Goal: Task Accomplishment & Management: Manage account settings

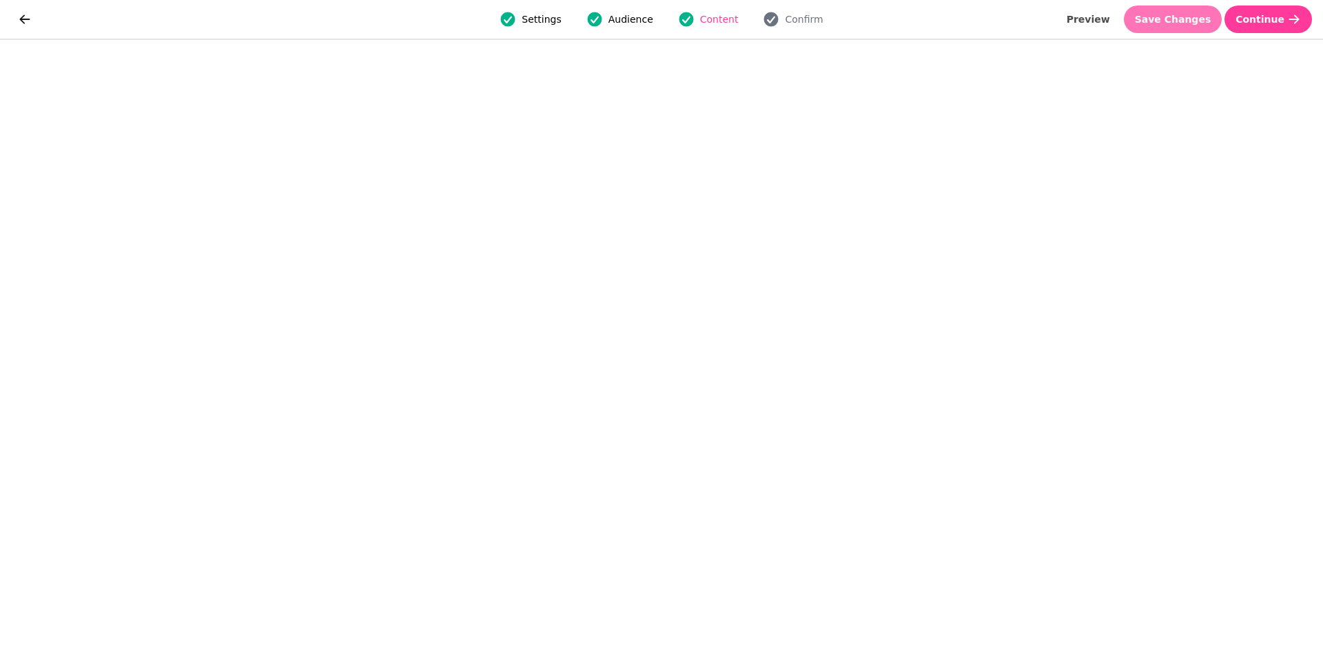
click at [1194, 18] on span "Save Changes" at bounding box center [1173, 19] width 76 height 10
click at [1171, 14] on span "Save Changes" at bounding box center [1173, 19] width 76 height 10
click at [1186, 21] on span "Save Changes" at bounding box center [1173, 19] width 76 height 10
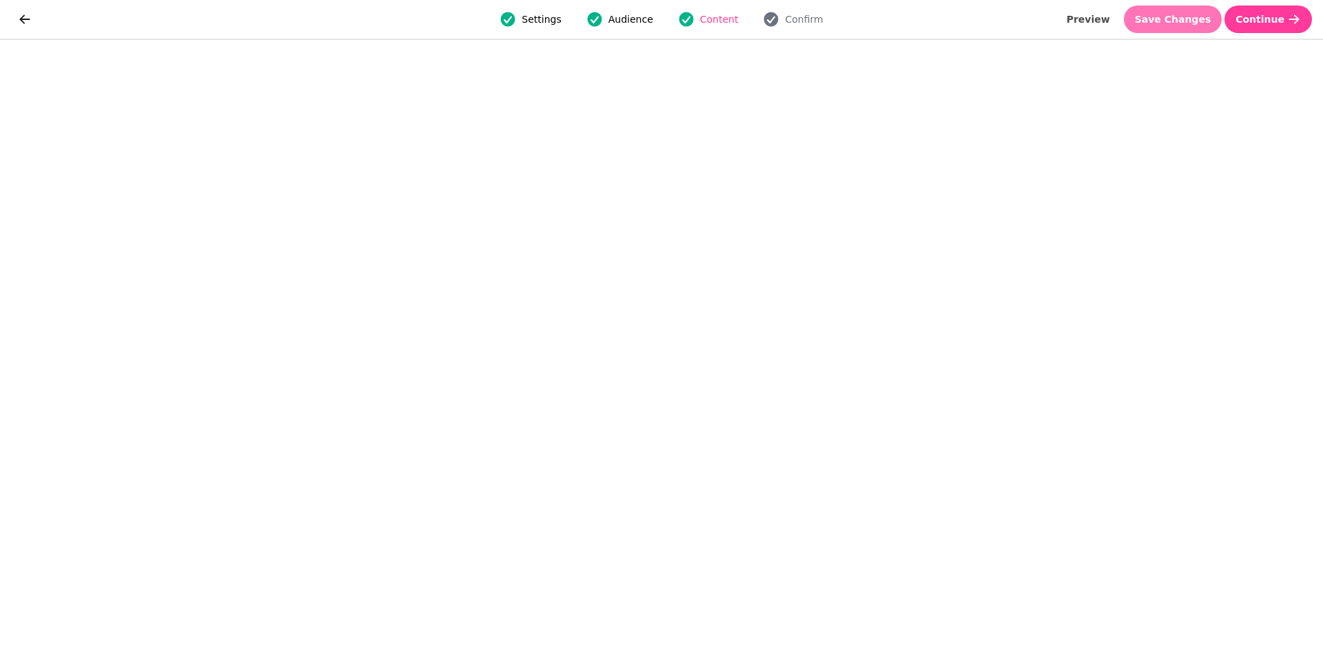
click at [1175, 17] on span "Save Changes" at bounding box center [1173, 19] width 76 height 10
click at [1188, 16] on span "Save Changes" at bounding box center [1173, 19] width 76 height 10
click at [1182, 17] on span "Save Changes" at bounding box center [1173, 19] width 76 height 10
click at [1257, 17] on span "Continue" at bounding box center [1259, 19] width 49 height 10
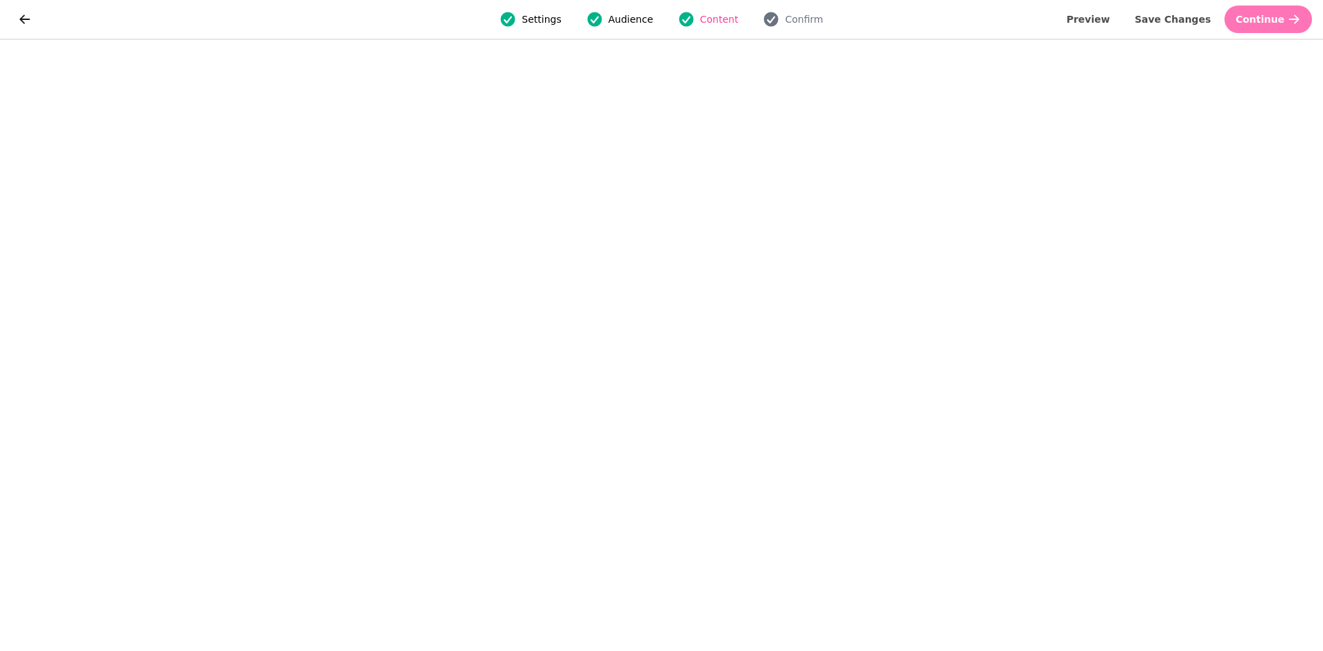
click at [1257, 17] on span "Continue" at bounding box center [1259, 19] width 49 height 10
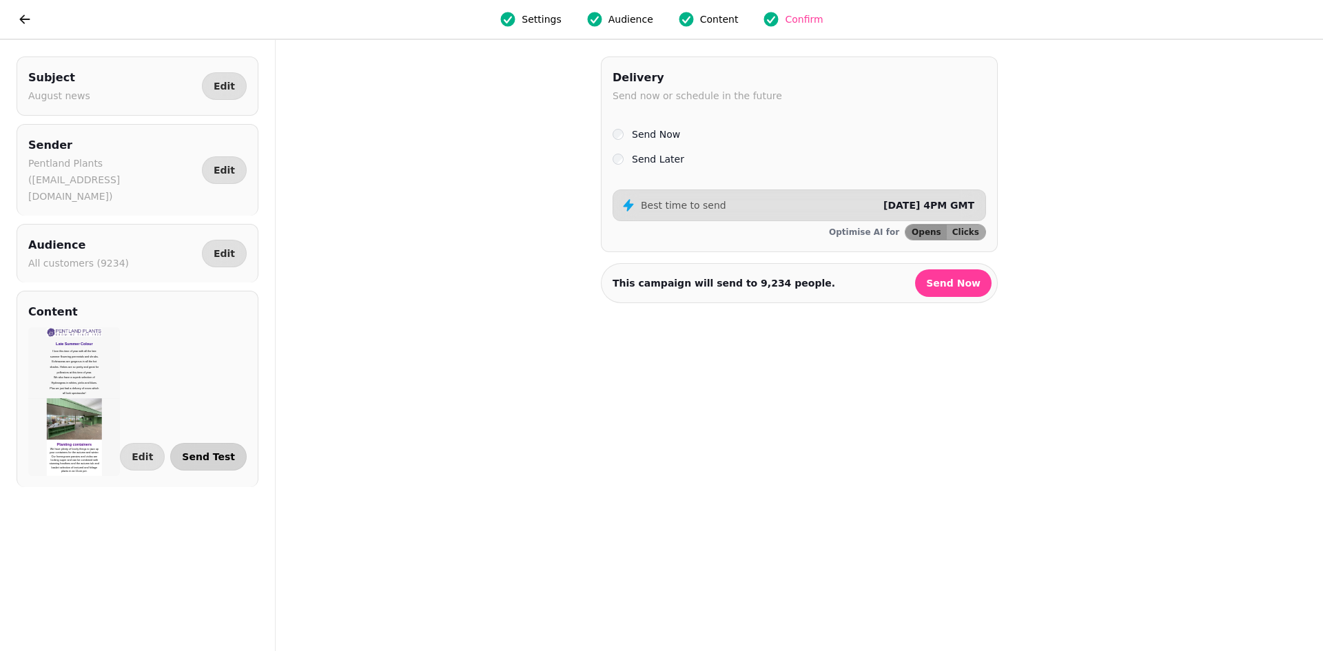
click at [220, 452] on span "Send Test" at bounding box center [208, 457] width 53 height 10
click at [208, 452] on span "Send Test" at bounding box center [208, 457] width 53 height 10
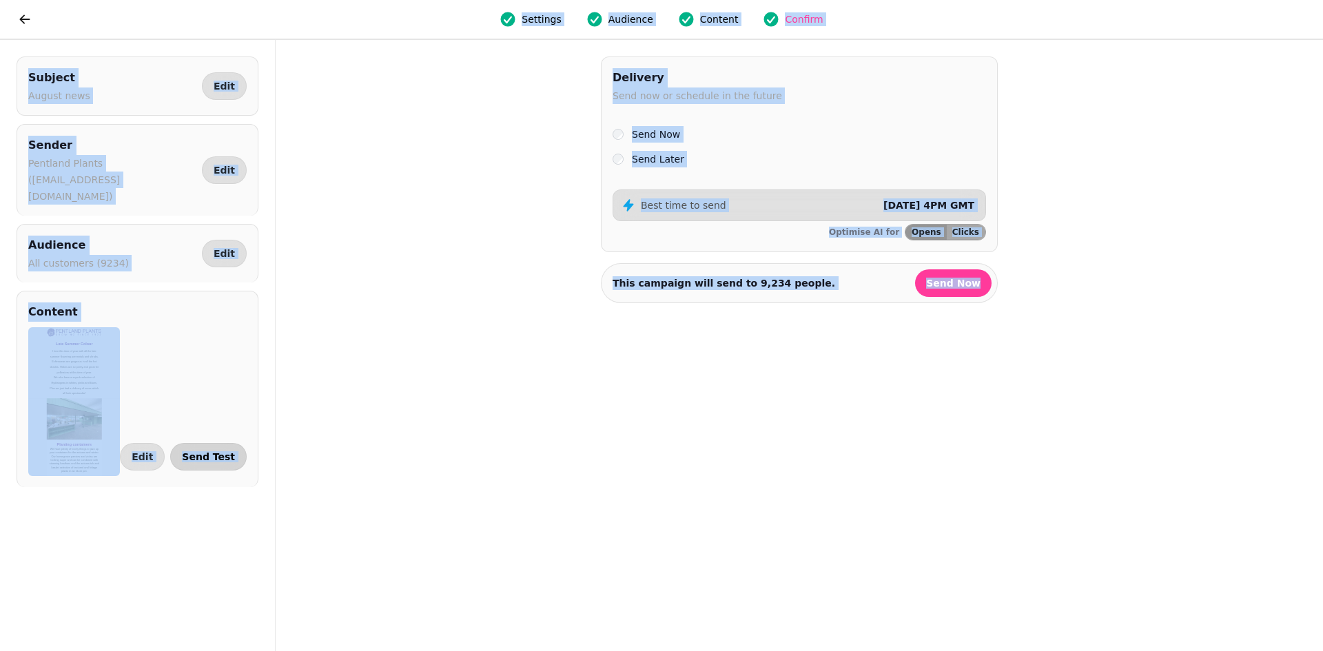
click at [210, 452] on span "Send Test" at bounding box center [208, 457] width 53 height 10
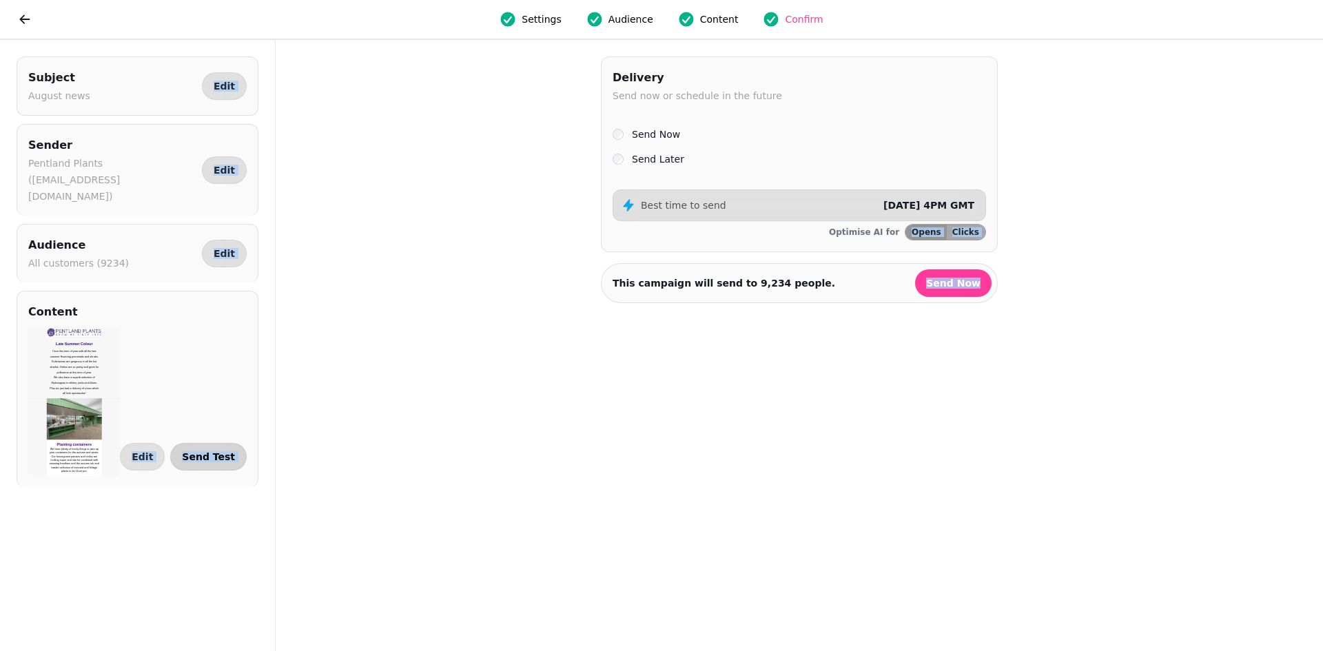
click at [210, 439] on div at bounding box center [661, 325] width 1323 height 651
click at [153, 452] on span "Edit" at bounding box center [142, 457] width 21 height 10
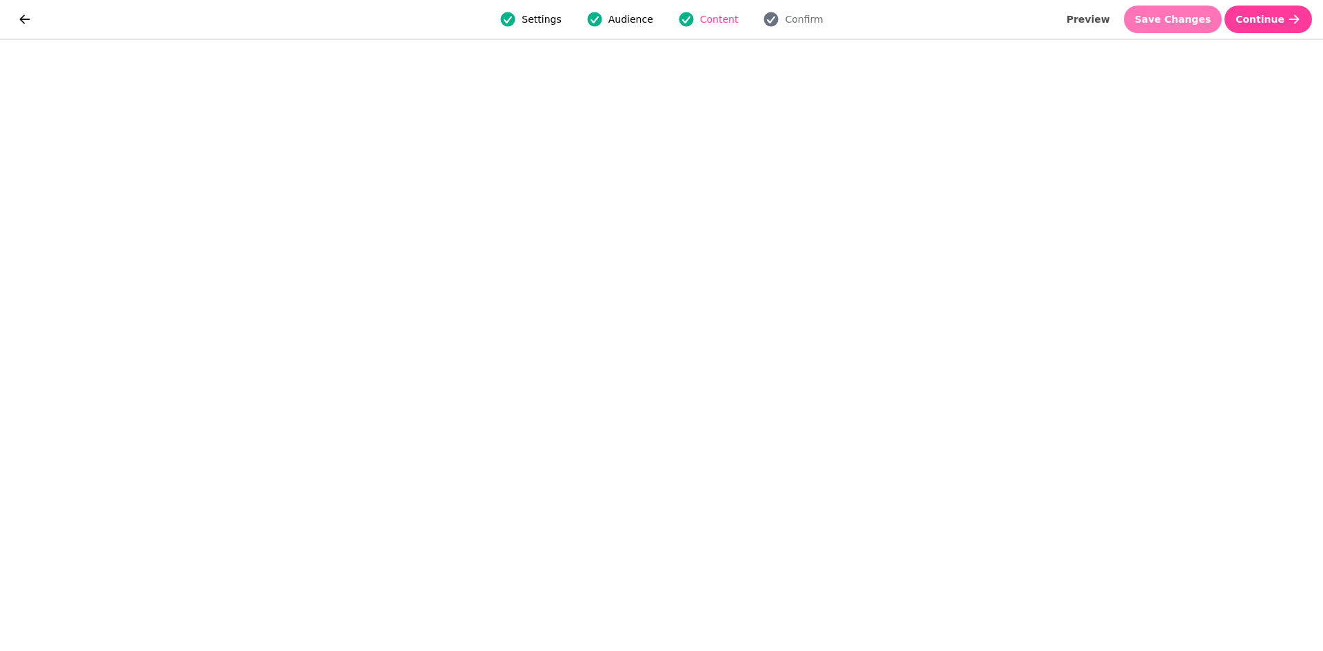
click at [1191, 17] on span "Save Changes" at bounding box center [1173, 19] width 76 height 10
click at [1193, 14] on span "Save Changes" at bounding box center [1173, 19] width 76 height 10
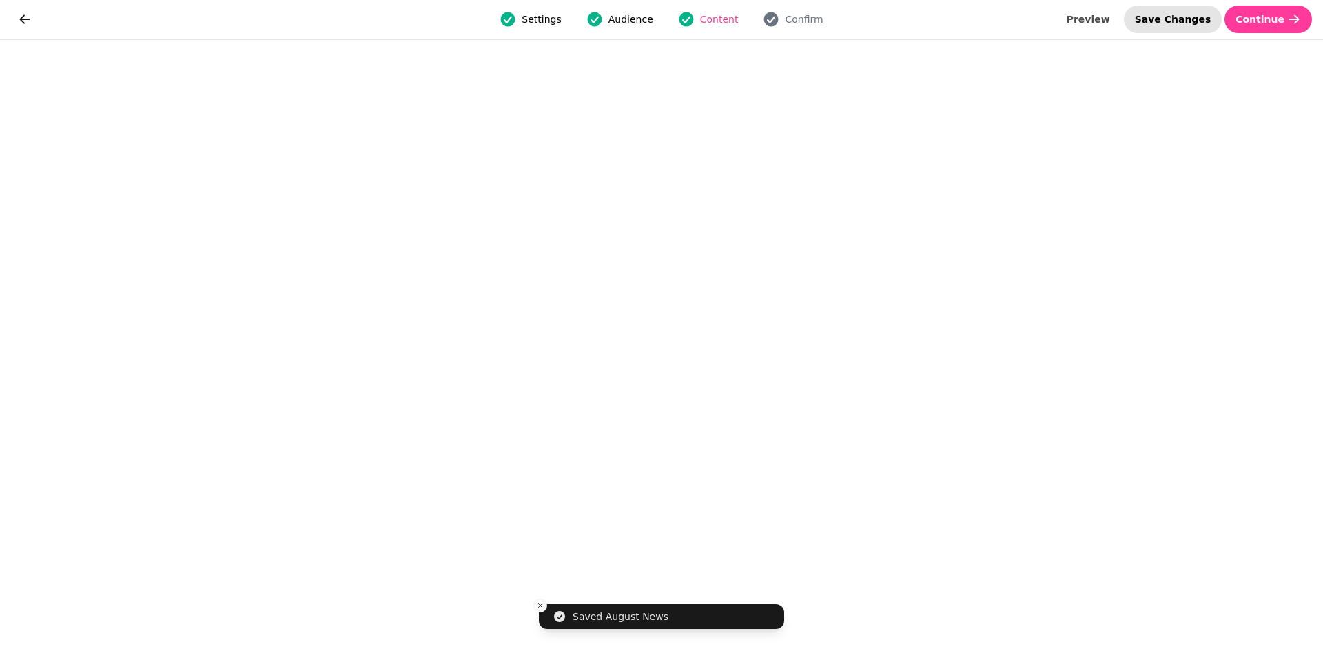
click at [1187, 16] on span "Save Changes" at bounding box center [1173, 19] width 76 height 10
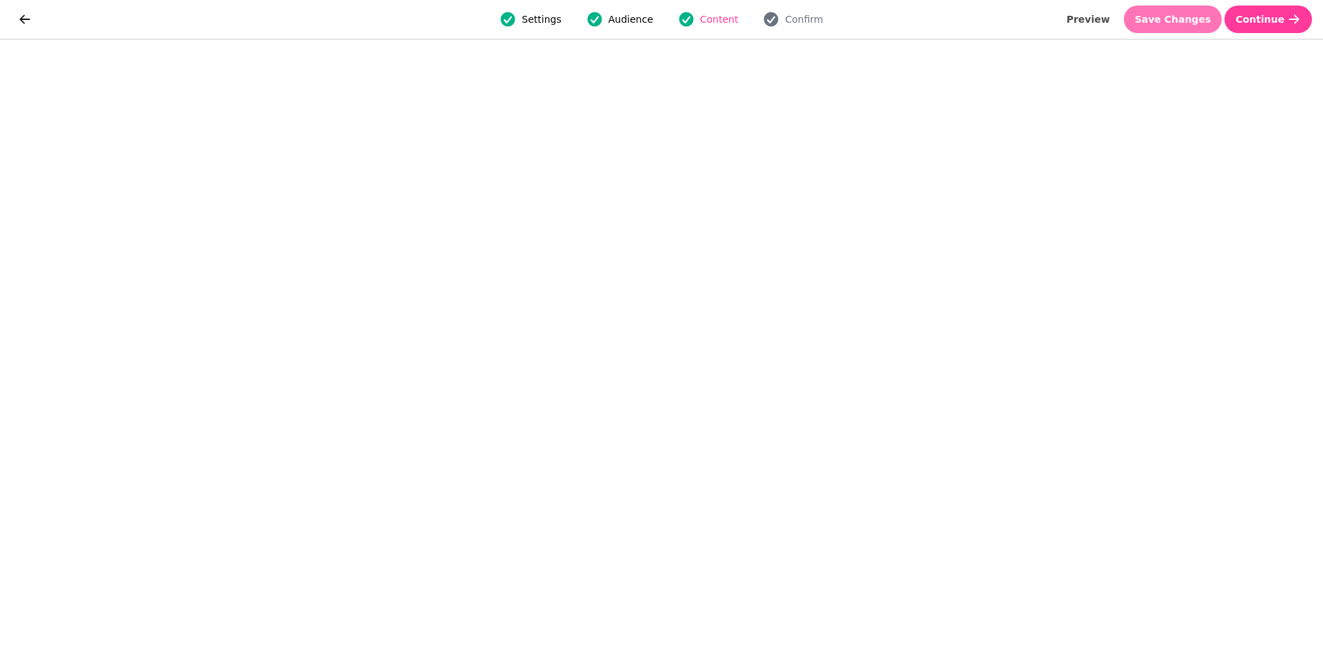
click at [1181, 20] on span "Save Changes" at bounding box center [1173, 19] width 76 height 10
click at [1193, 14] on span "Save Changes" at bounding box center [1173, 19] width 76 height 10
click at [1269, 15] on span "Continue" at bounding box center [1259, 19] width 49 height 10
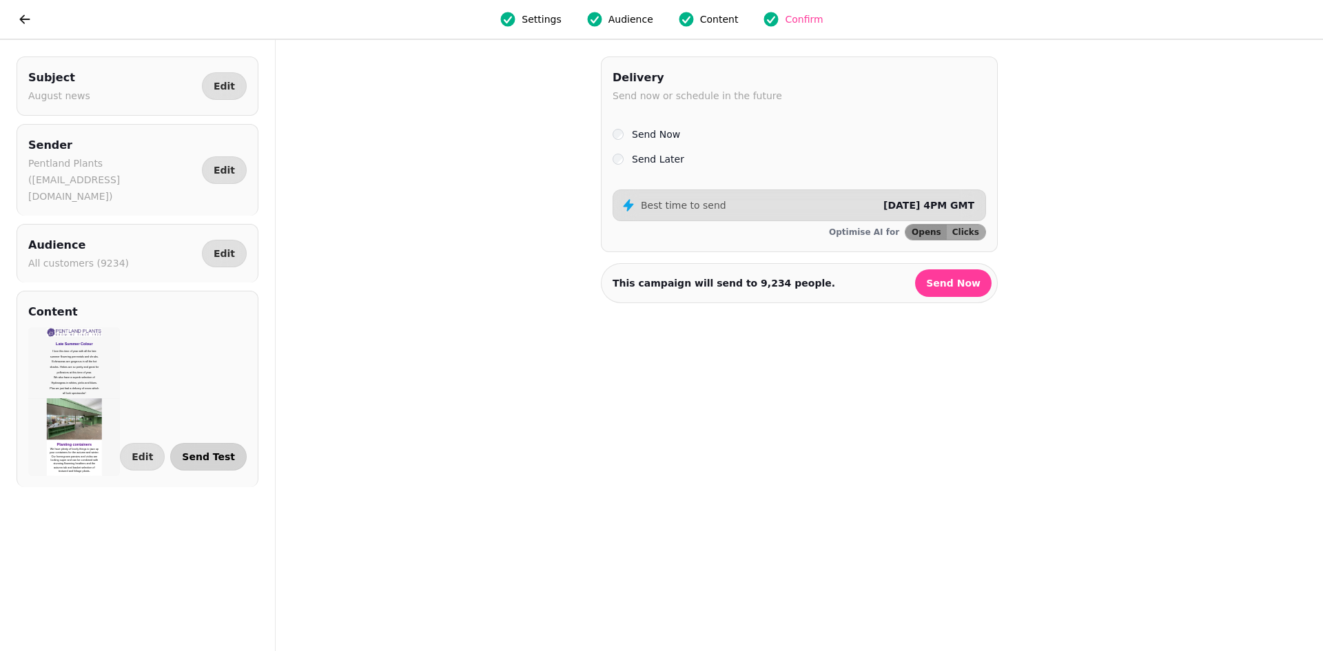
click at [206, 452] on span "Send Test" at bounding box center [208, 457] width 53 height 10
click at [209, 452] on span "Send Test" at bounding box center [208, 457] width 53 height 10
select select "**********"
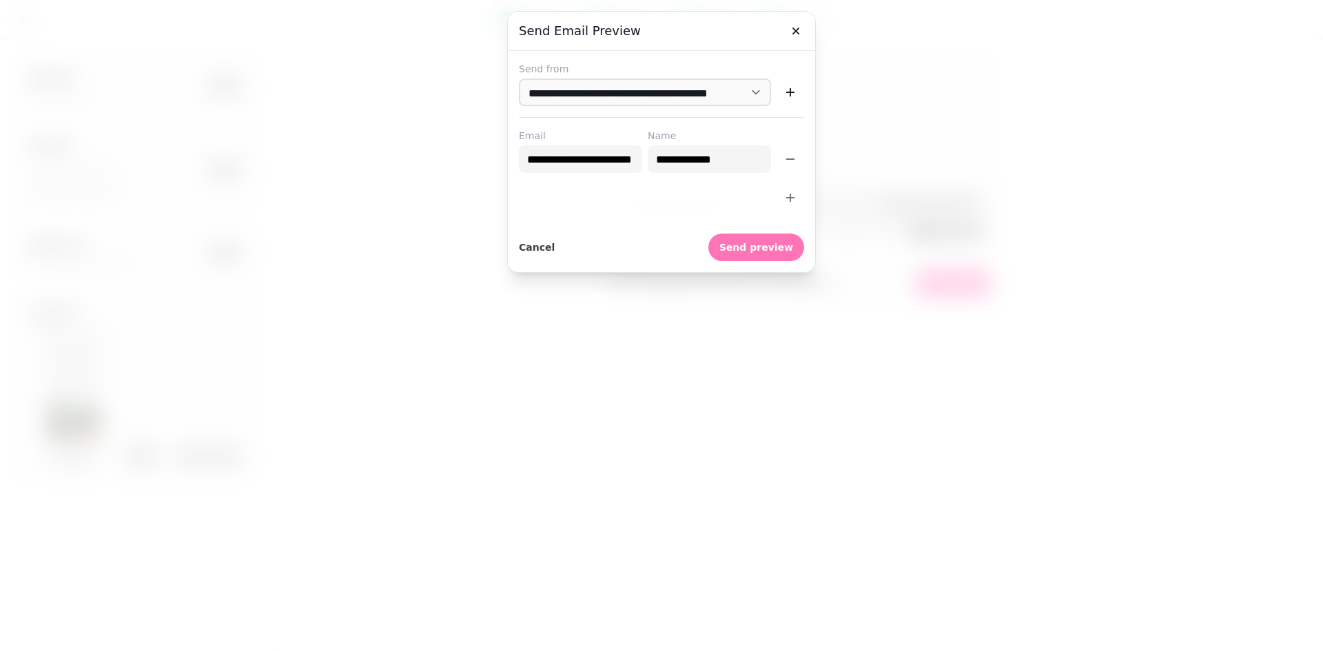
click at [759, 238] on button "Send preview" at bounding box center [756, 248] width 96 height 28
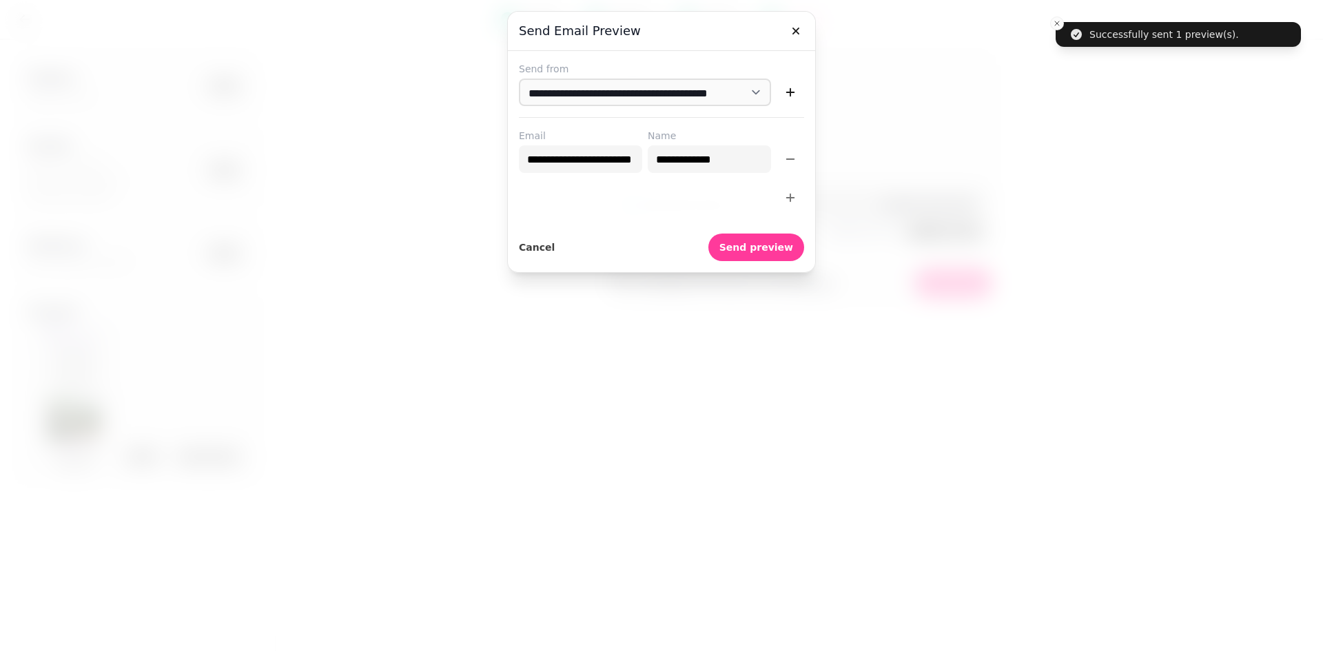
select select "***"
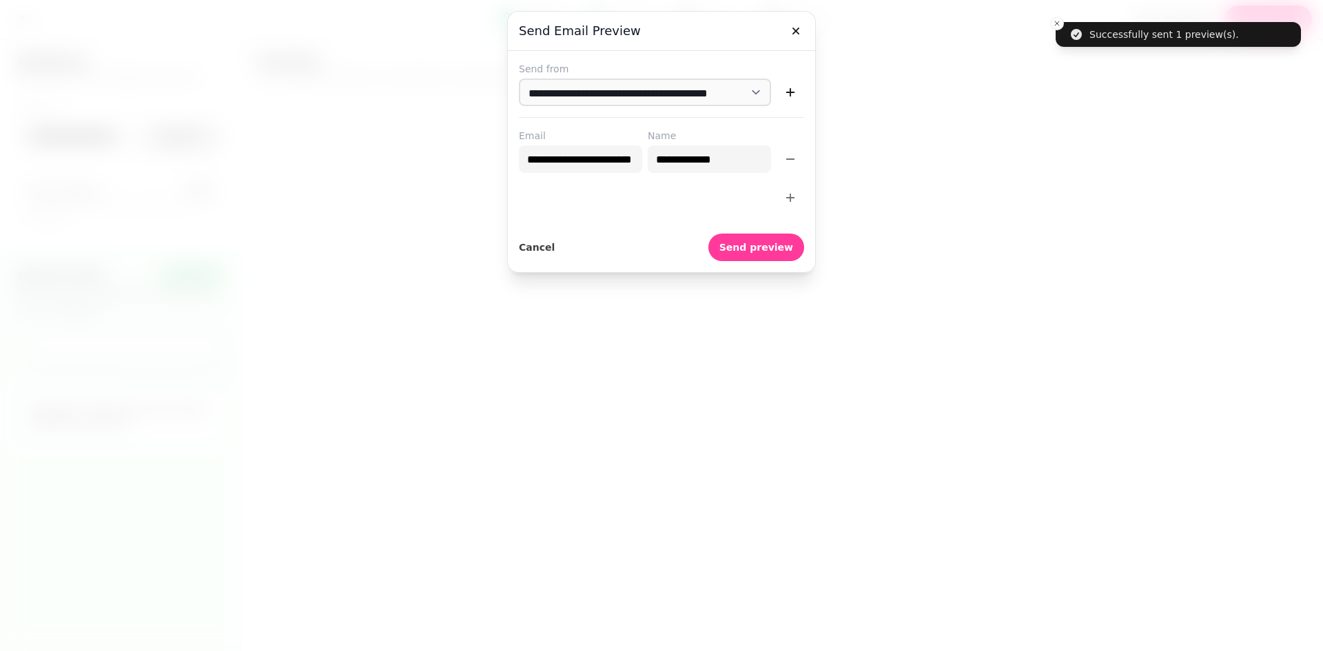
select select "**"
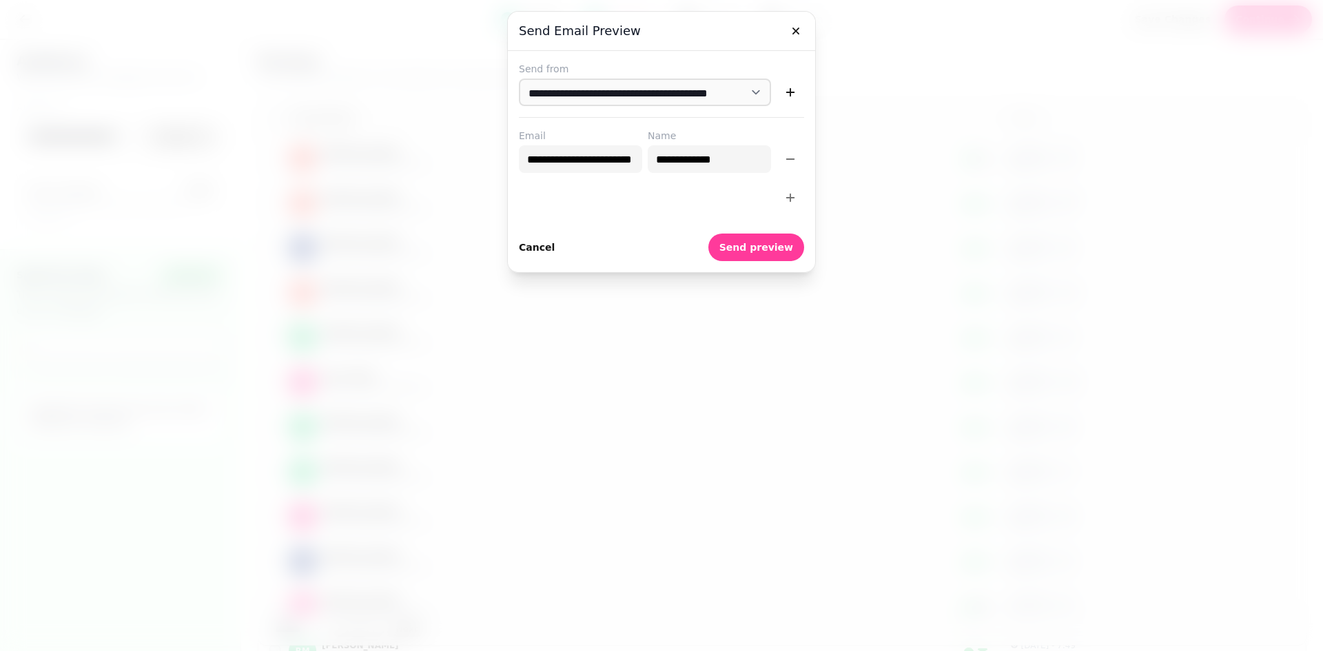
click at [535, 247] on span "Cancel" at bounding box center [537, 248] width 36 height 10
click at [535, 247] on div at bounding box center [661, 325] width 1323 height 651
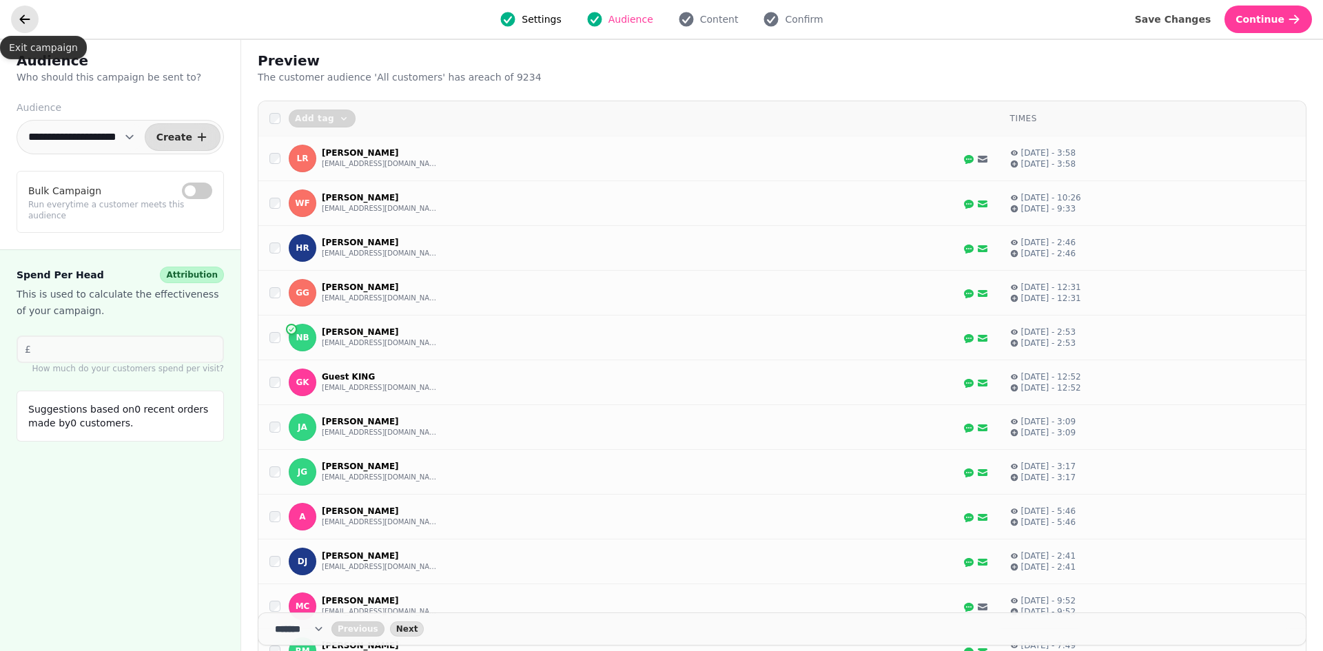
click at [24, 15] on icon "go back" at bounding box center [25, 18] width 10 height 9
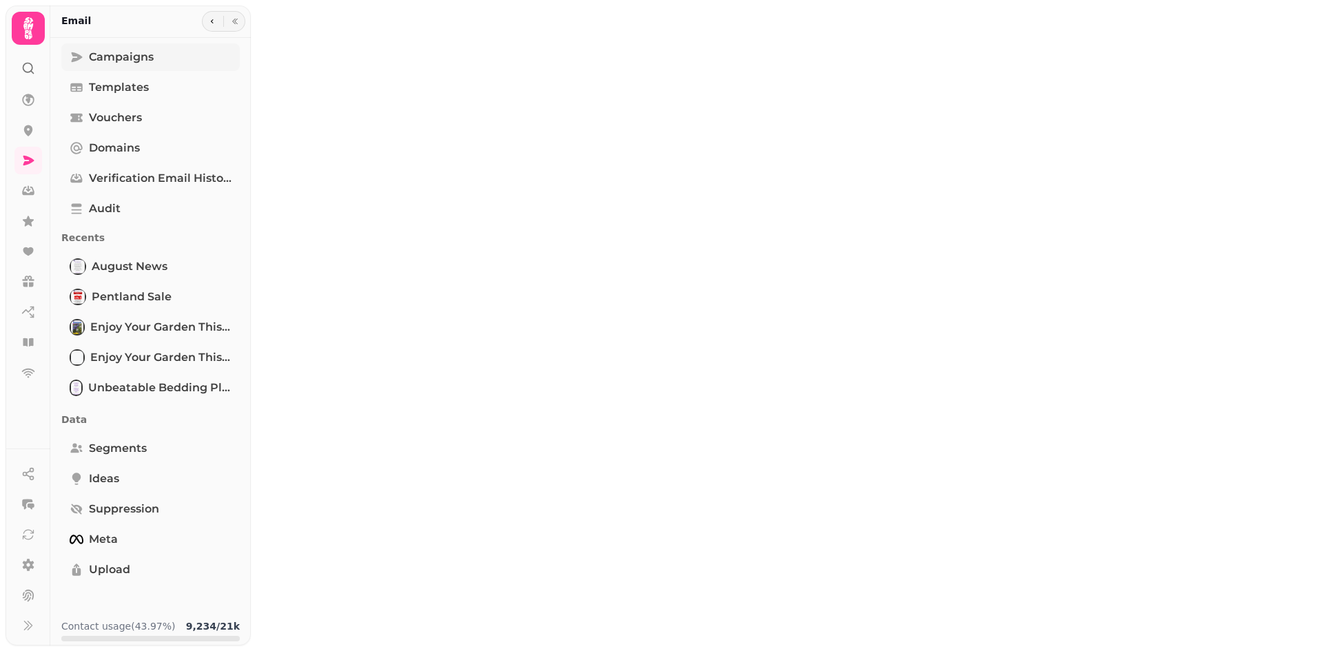
click at [124, 52] on span "Campaigns" at bounding box center [121, 57] width 65 height 17
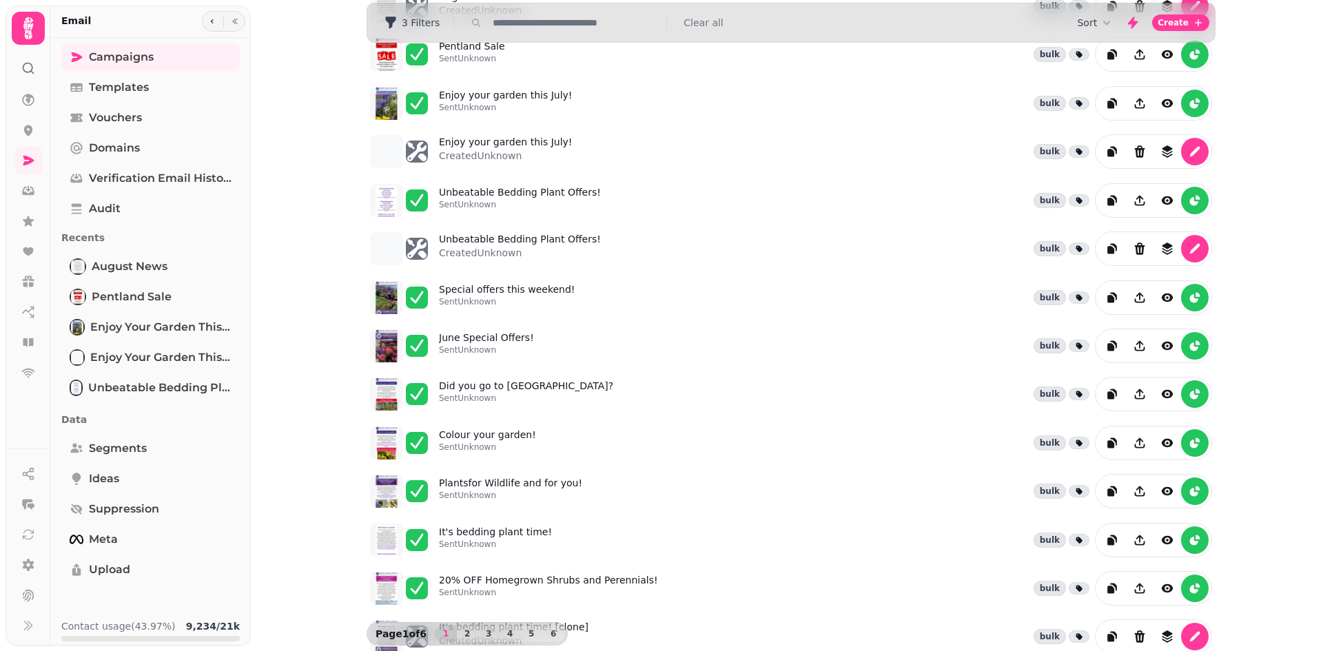
scroll to position [185, 0]
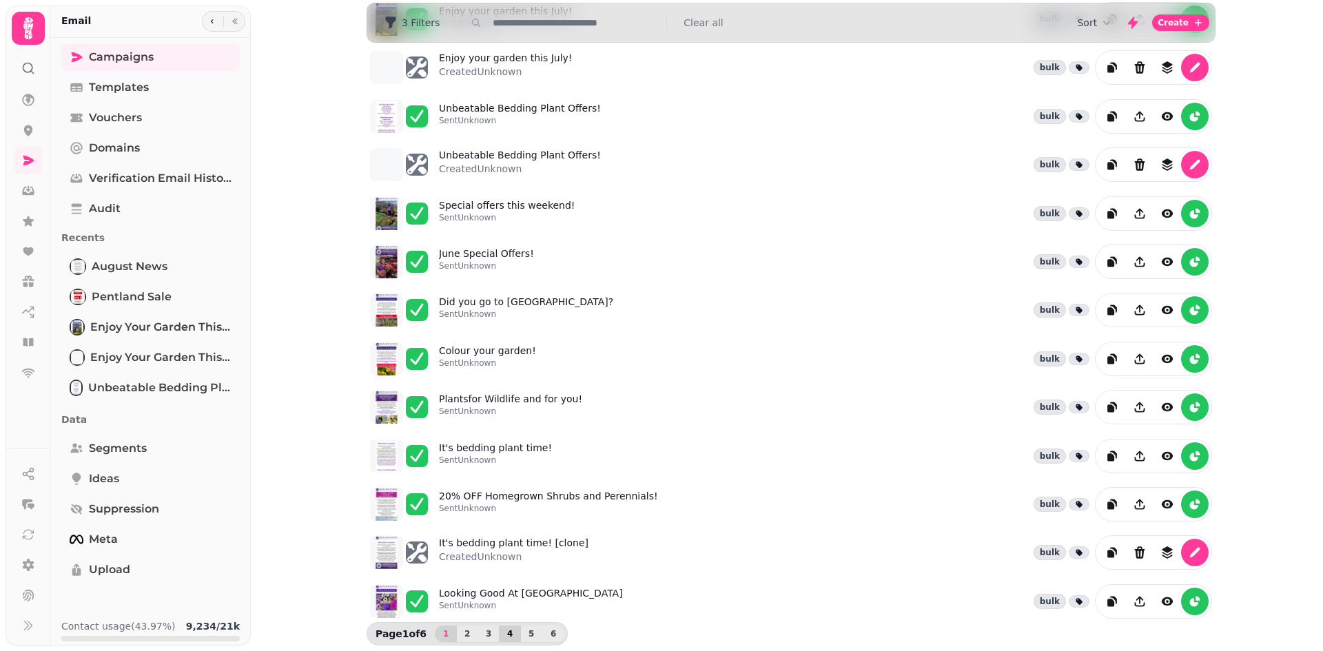
click at [504, 632] on span "4" at bounding box center [509, 634] width 11 height 8
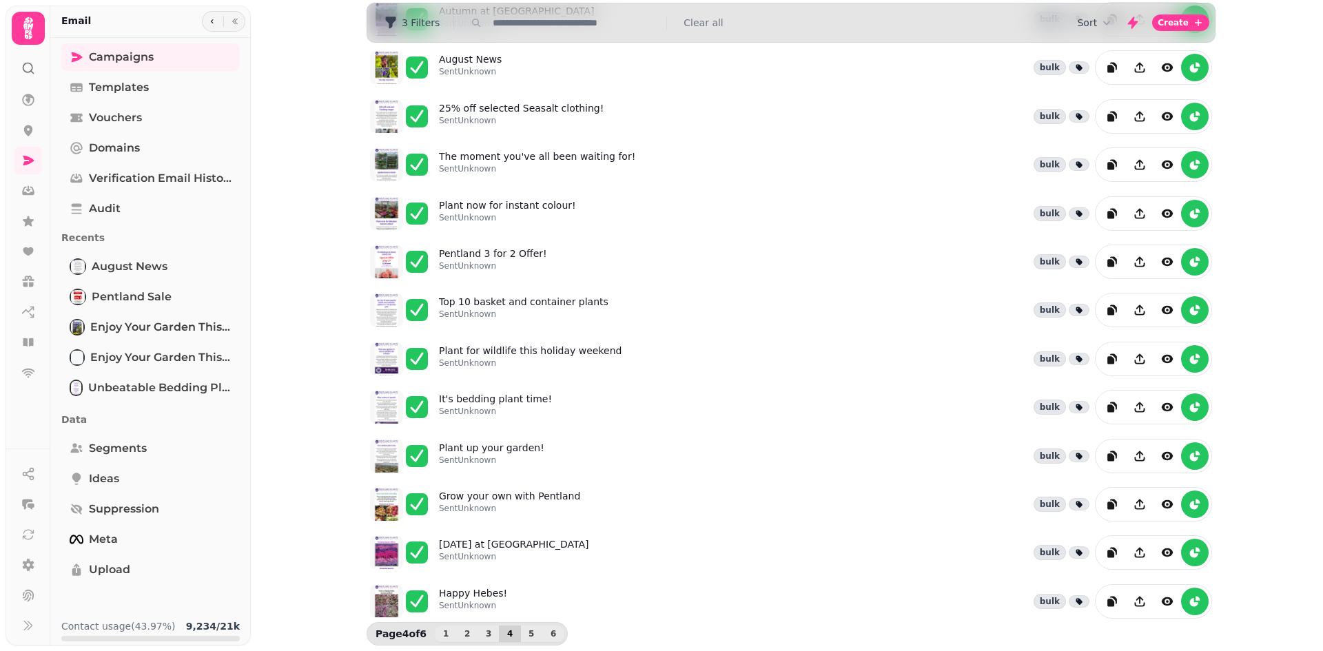
click at [504, 632] on span "4" at bounding box center [509, 634] width 11 height 8
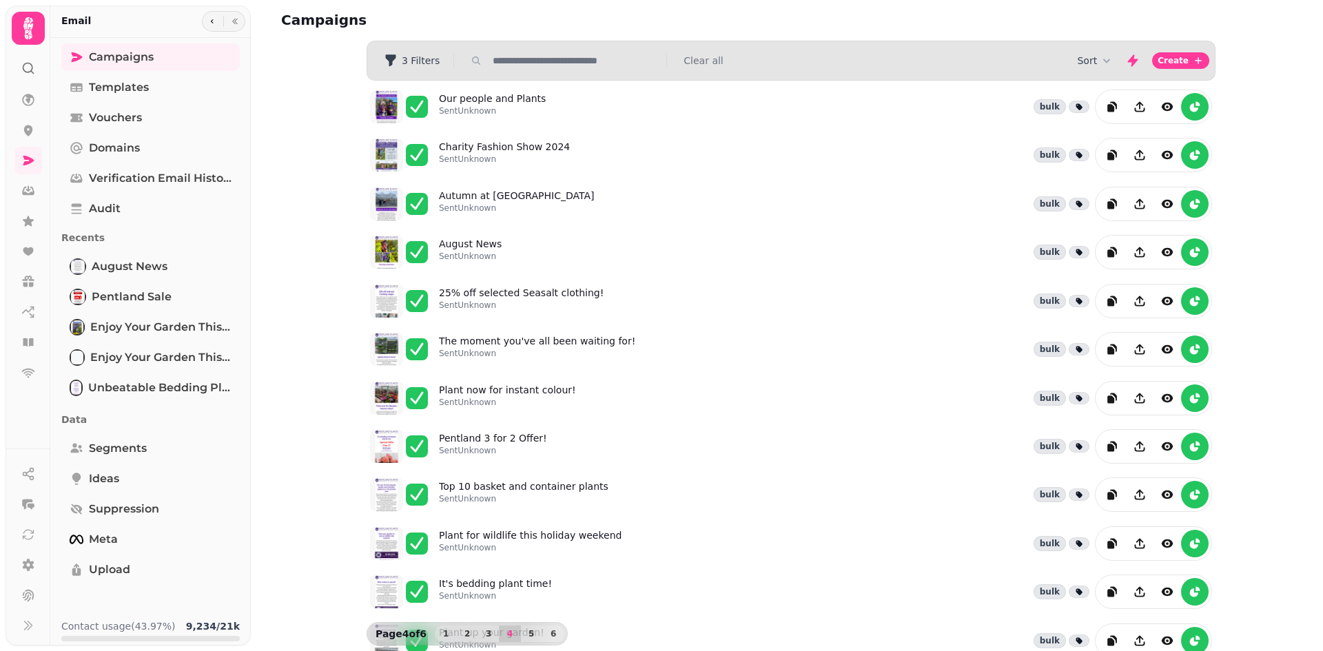
scroll to position [0, 0]
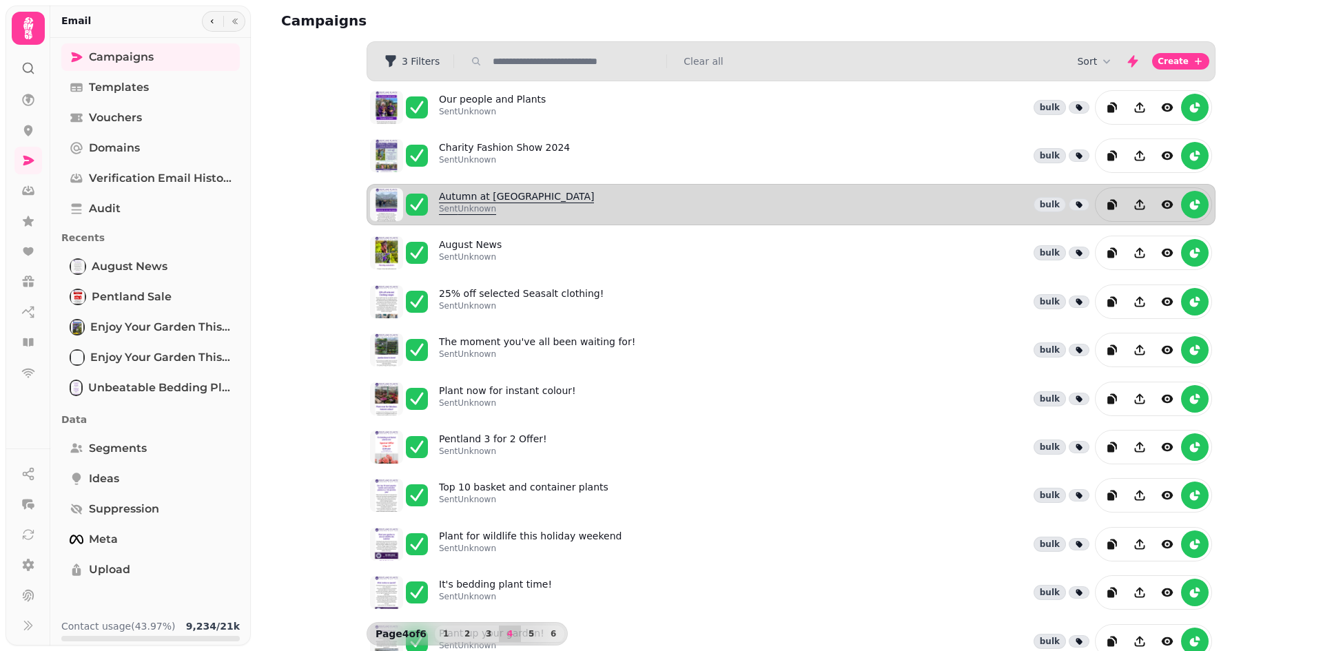
click at [455, 195] on link "Autumn at [GEOGRAPHIC_DATA] Sent Unknown" at bounding box center [516, 204] width 155 height 30
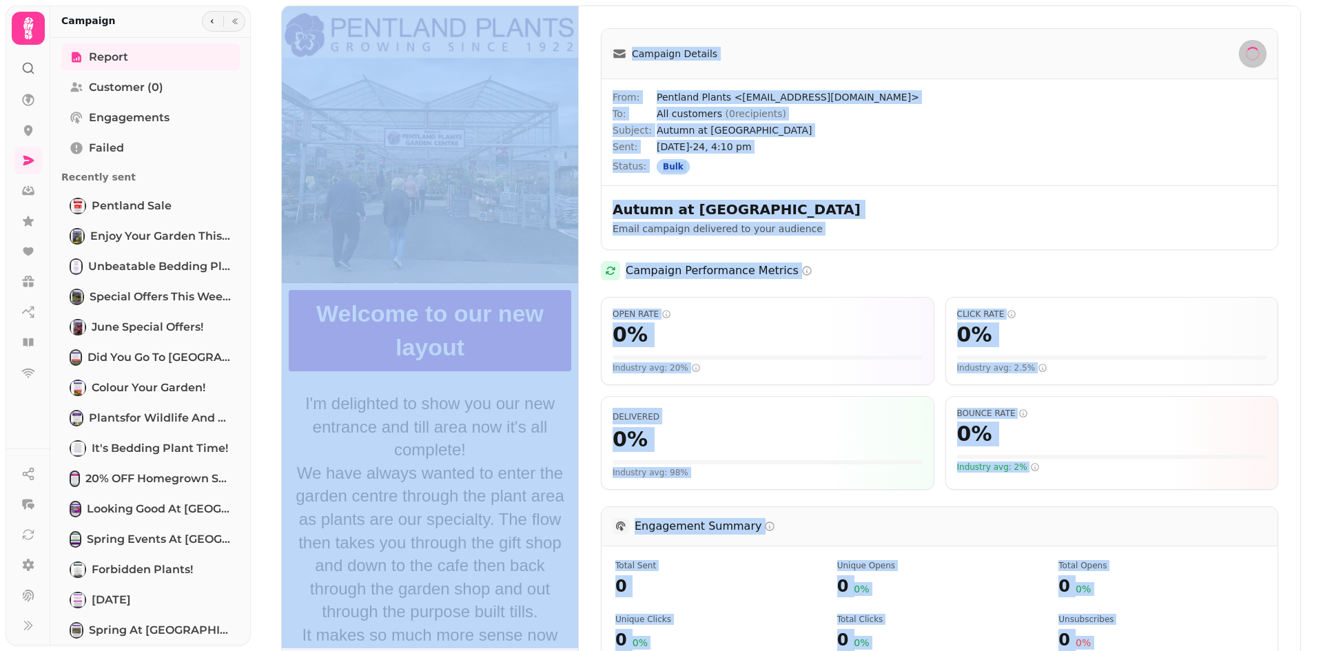
click at [455, 195] on img at bounding box center [430, 327] width 296 height 642
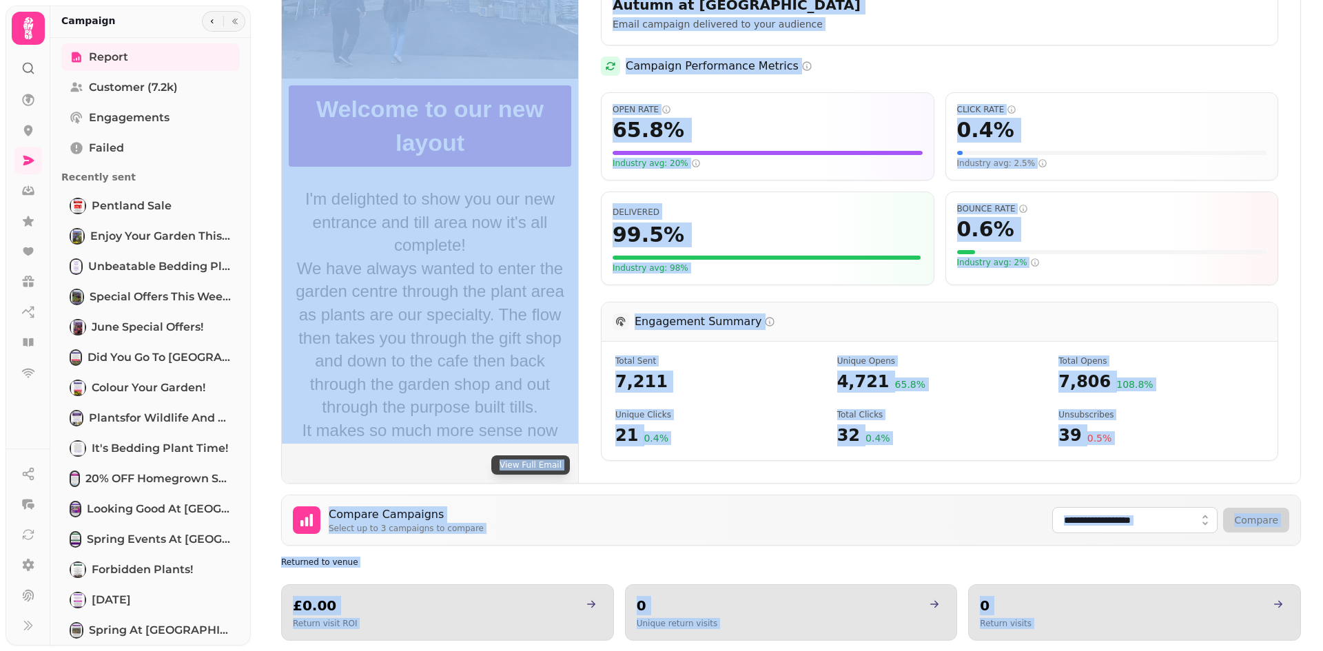
scroll to position [276, 0]
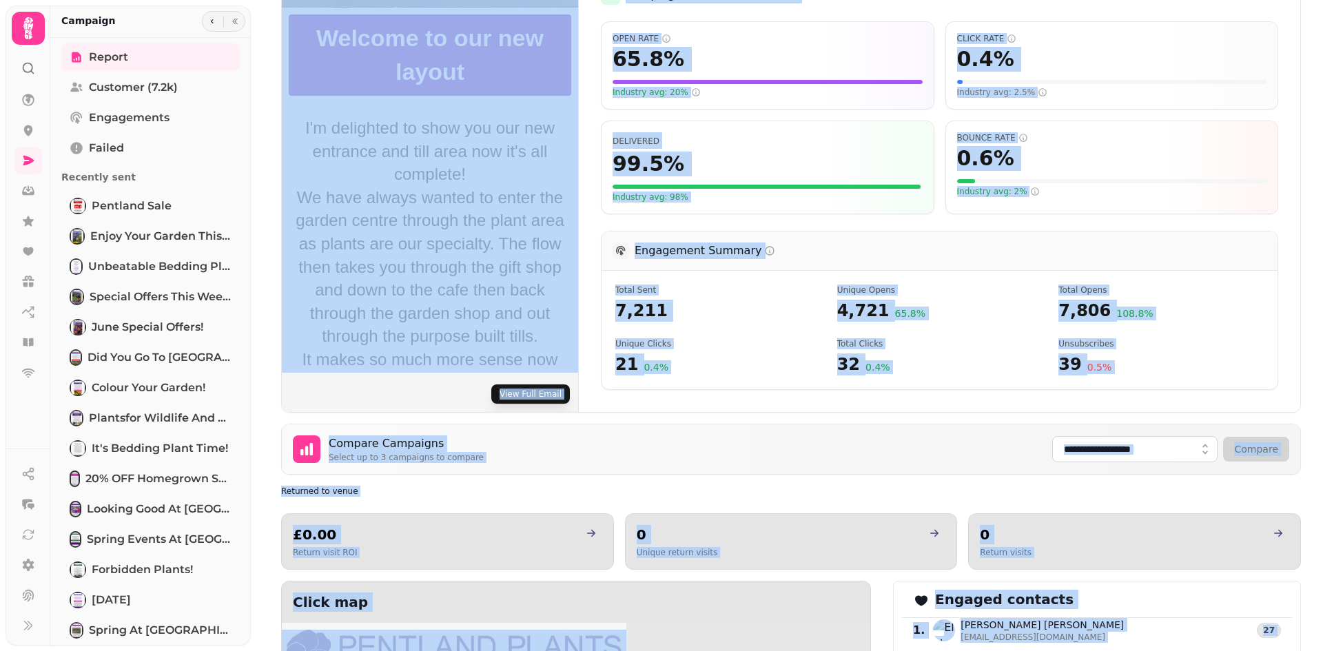
click at [523, 394] on button "View Full Email" at bounding box center [530, 393] width 79 height 19
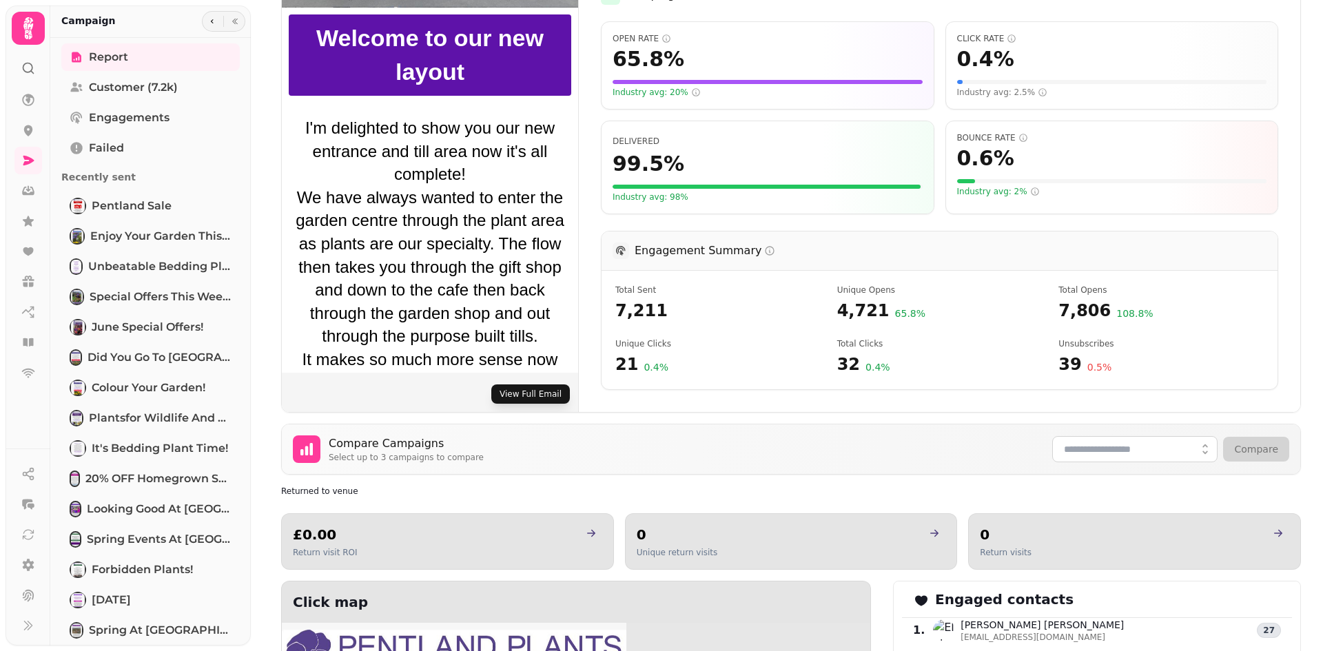
click at [531, 391] on button "View Full Email" at bounding box center [530, 393] width 79 height 19
click at [534, 391] on button "View Full Email" at bounding box center [530, 393] width 79 height 19
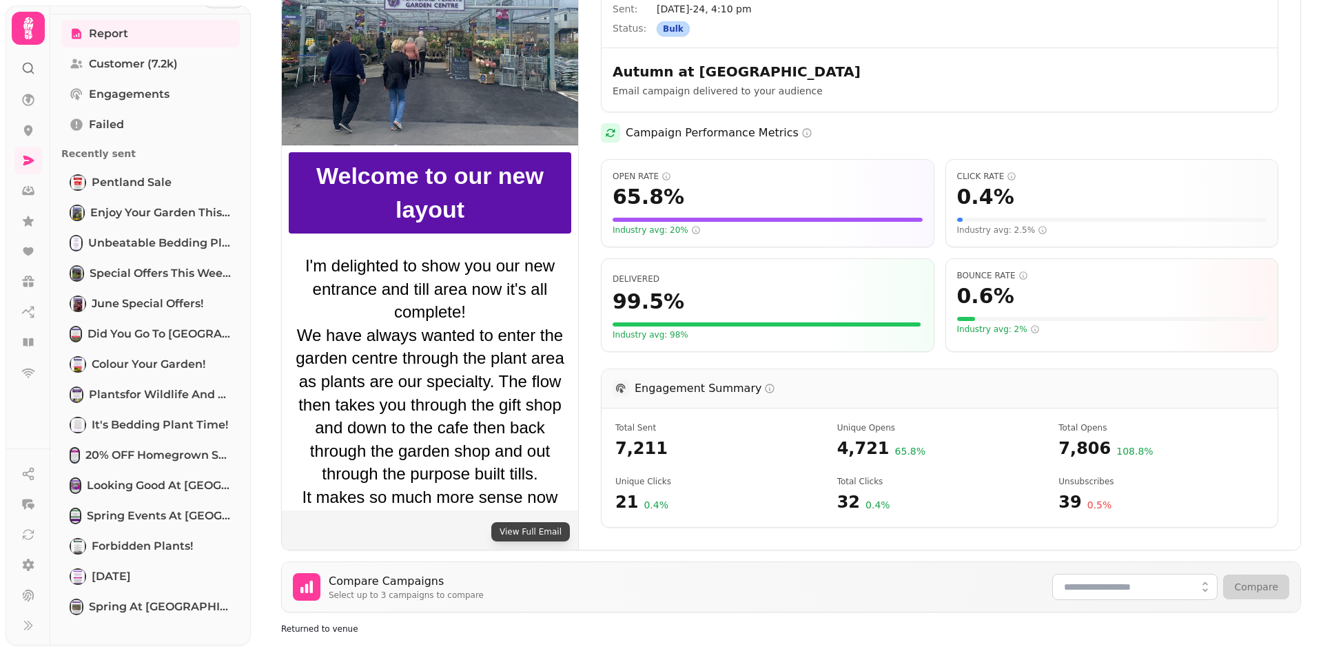
scroll to position [413, 0]
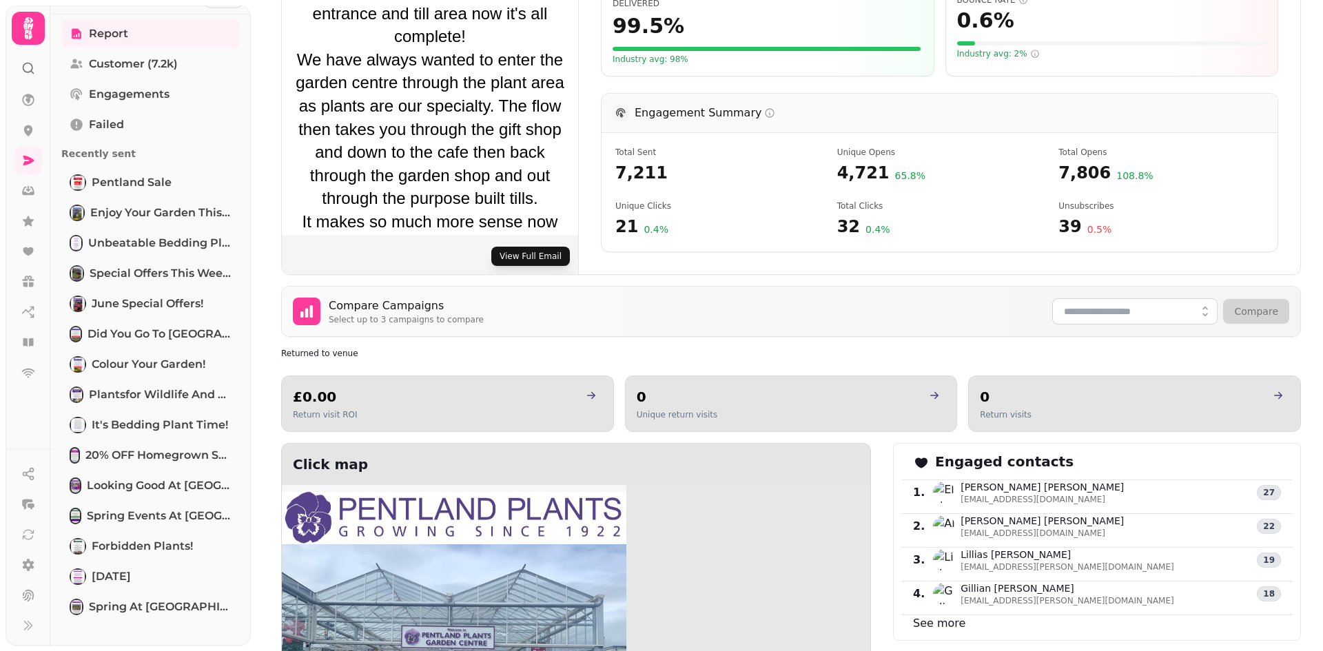
click at [539, 252] on button "View Full Email" at bounding box center [530, 256] width 79 height 19
click at [525, 256] on button "View Full Email" at bounding box center [530, 256] width 79 height 19
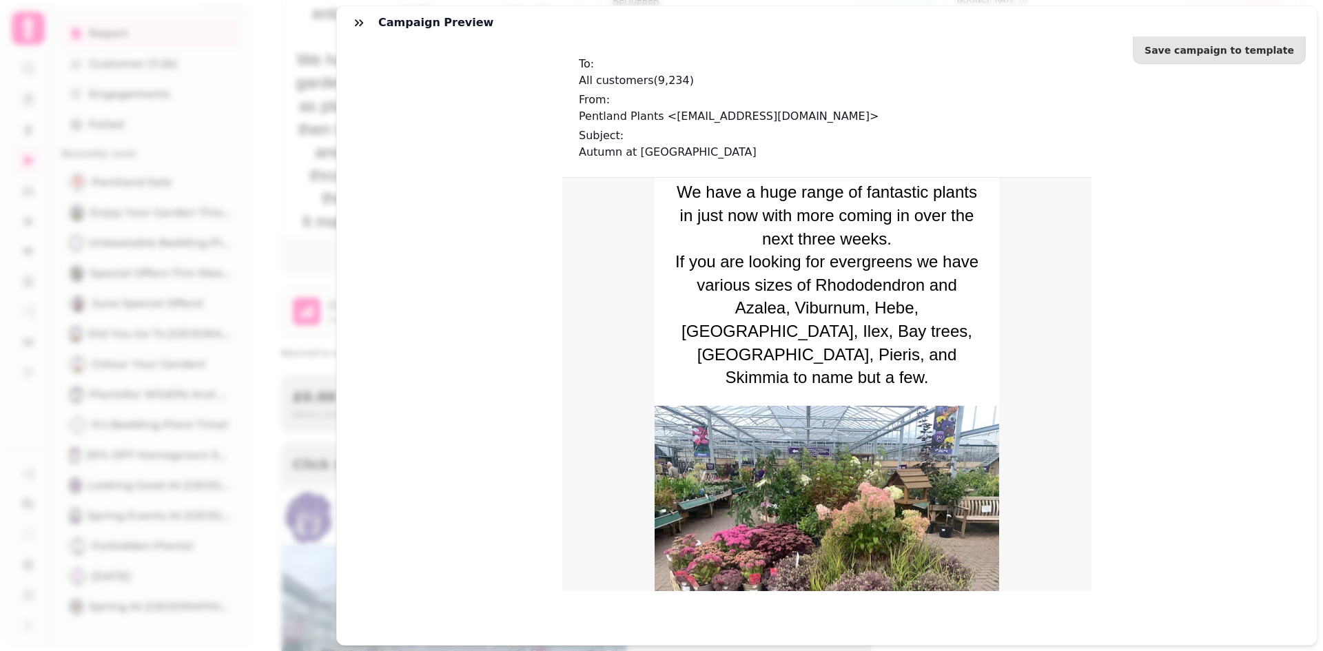
scroll to position [1791, 0]
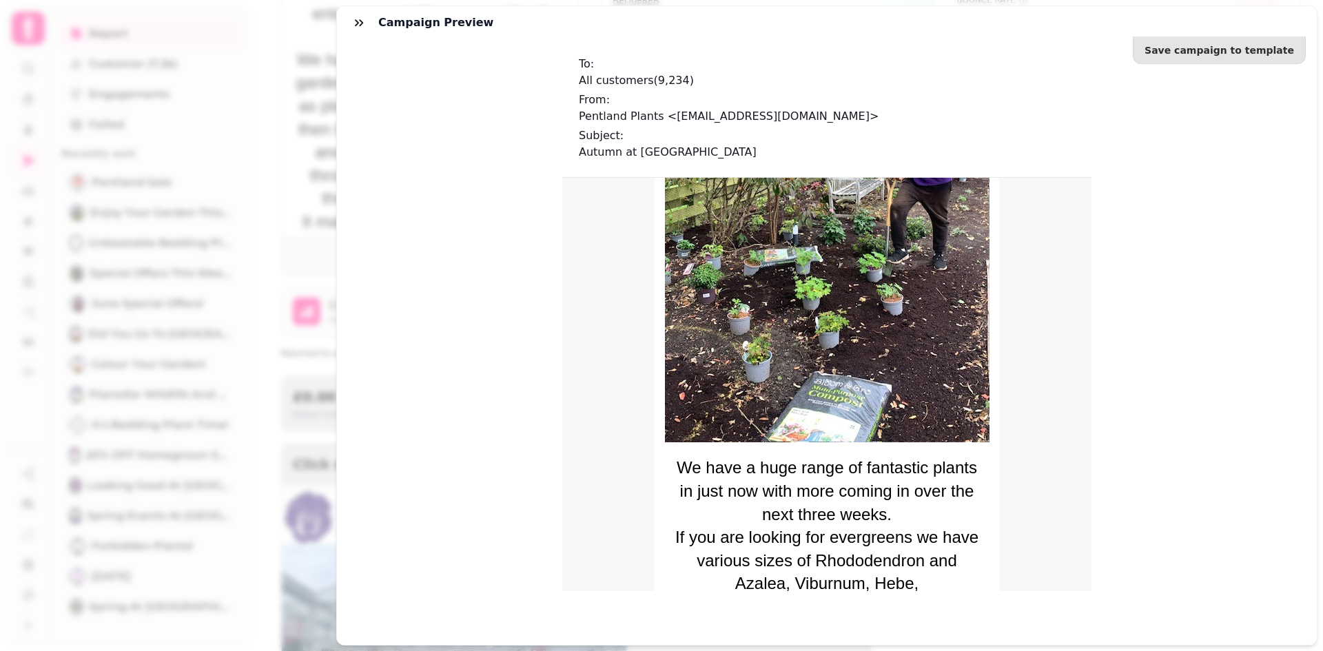
click at [282, 24] on div "Campaign preview Save campaign to template To: All customers ( 9,234 ) From: Pe…" at bounding box center [661, 336] width 1323 height 629
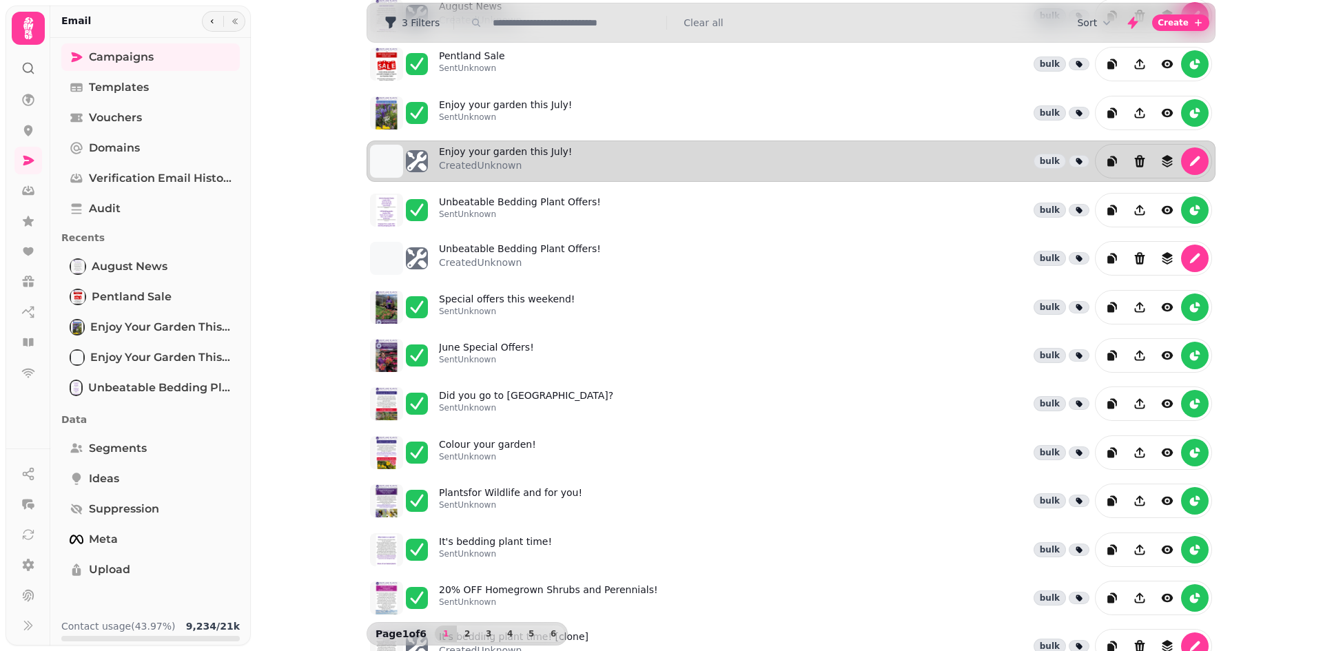
scroll to position [185, 0]
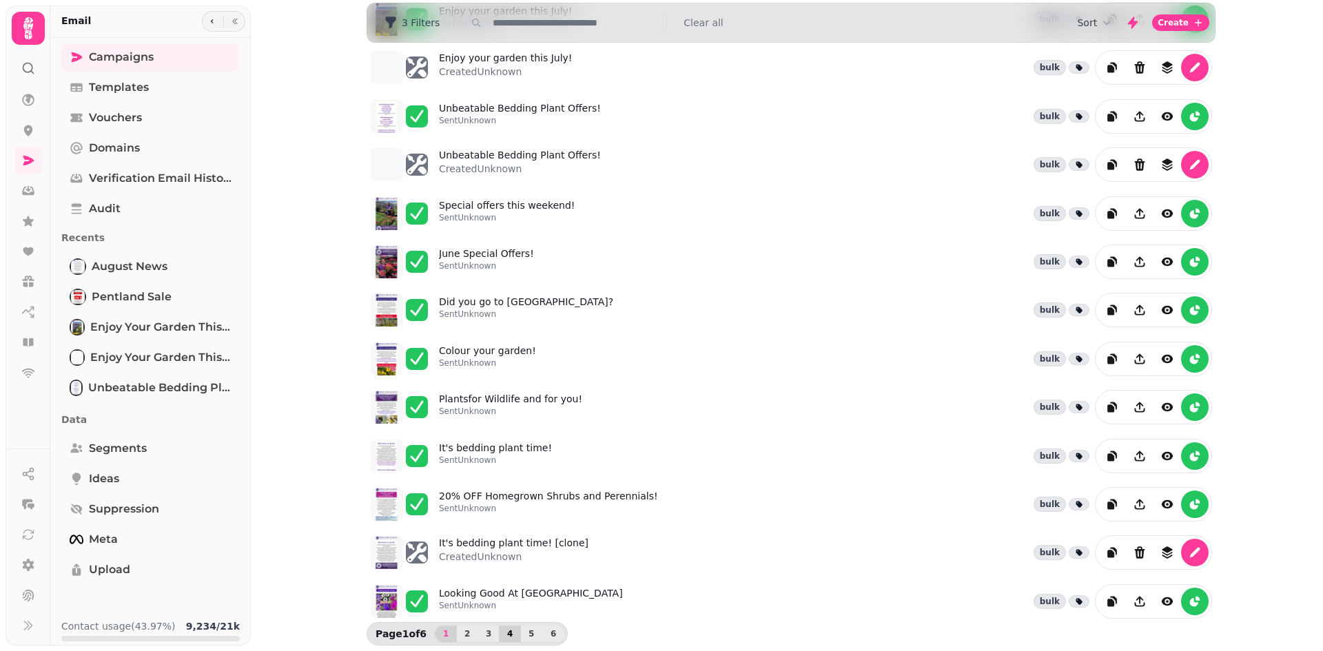
click at [504, 633] on span "4" at bounding box center [509, 634] width 11 height 8
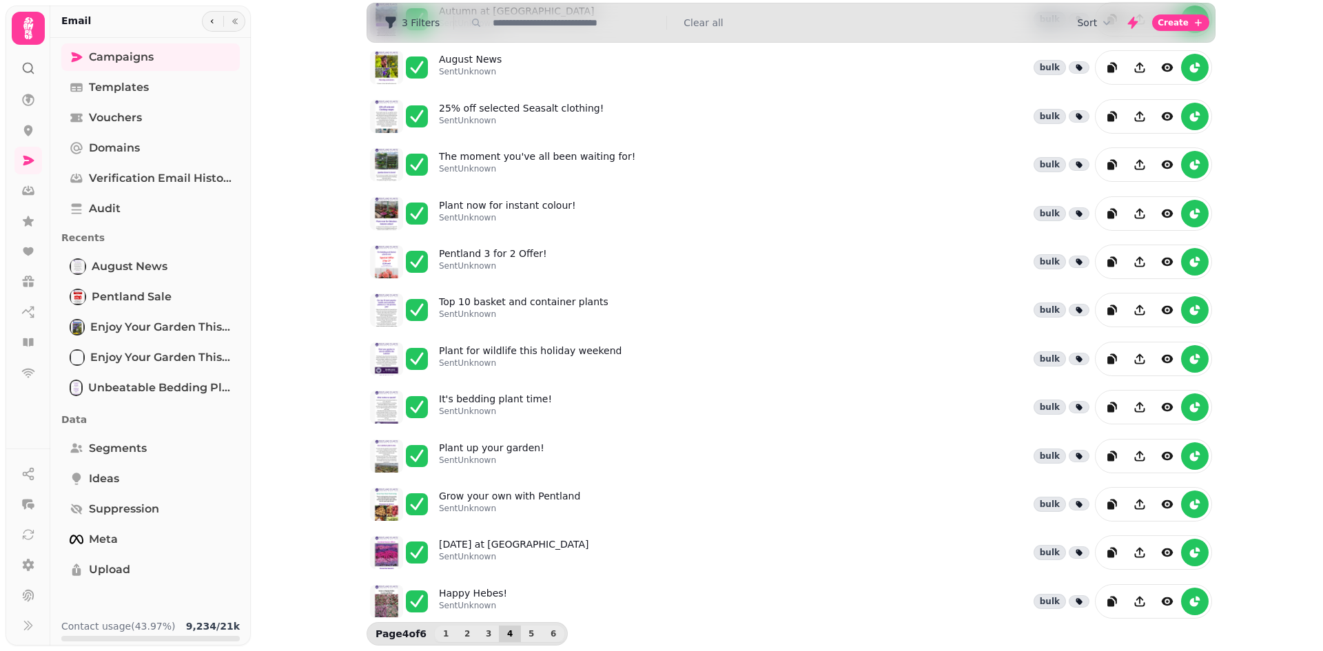
click at [504, 633] on span "4" at bounding box center [509, 634] width 11 height 8
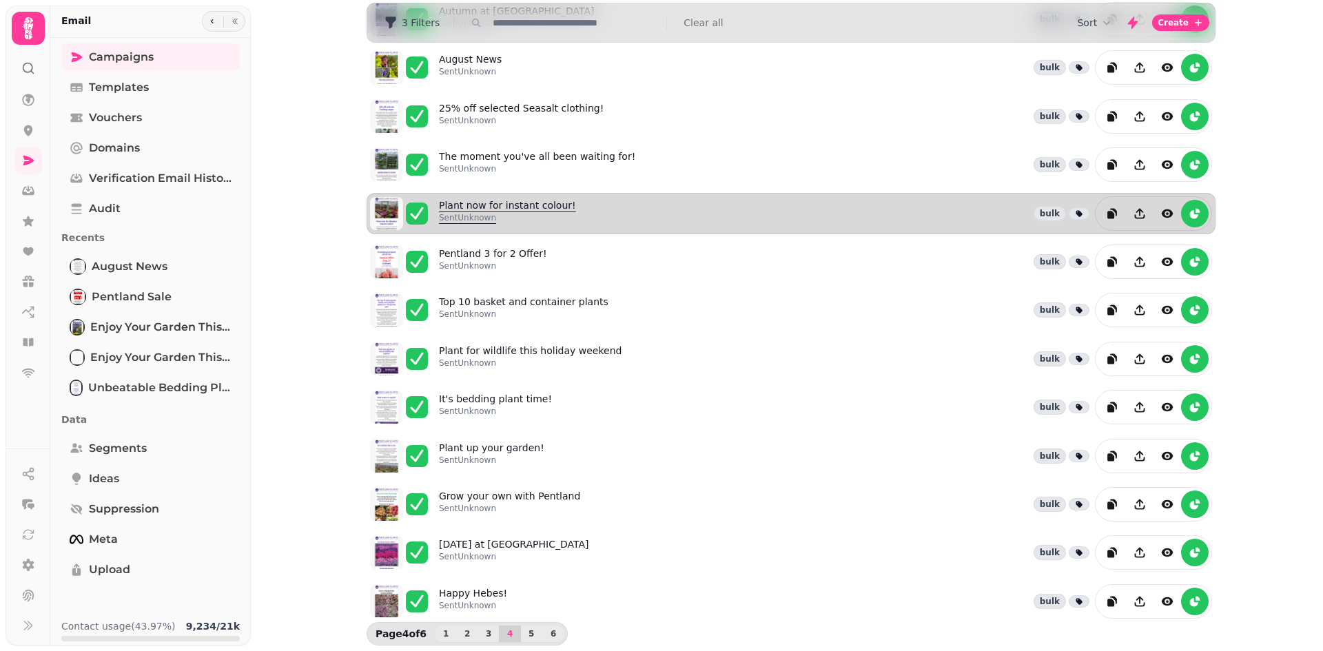
scroll to position [0, 0]
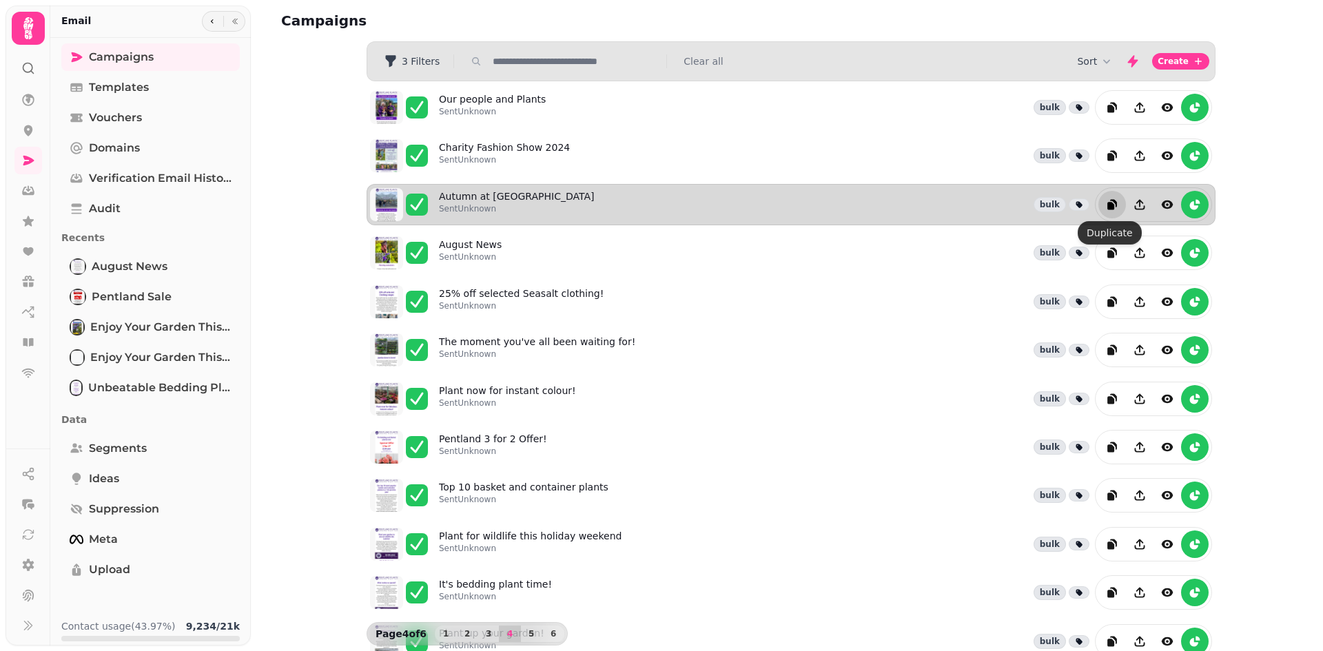
click at [1111, 204] on icon "duplicate" at bounding box center [1113, 203] width 7 height 8
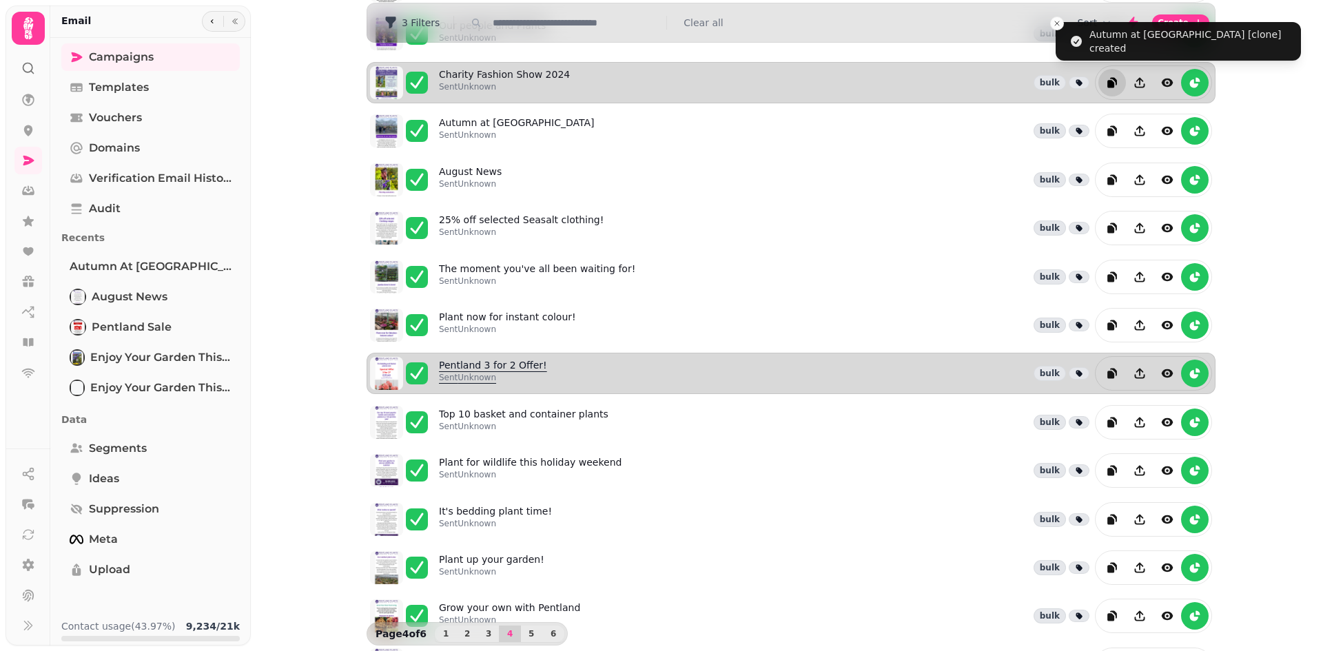
scroll to position [185, 0]
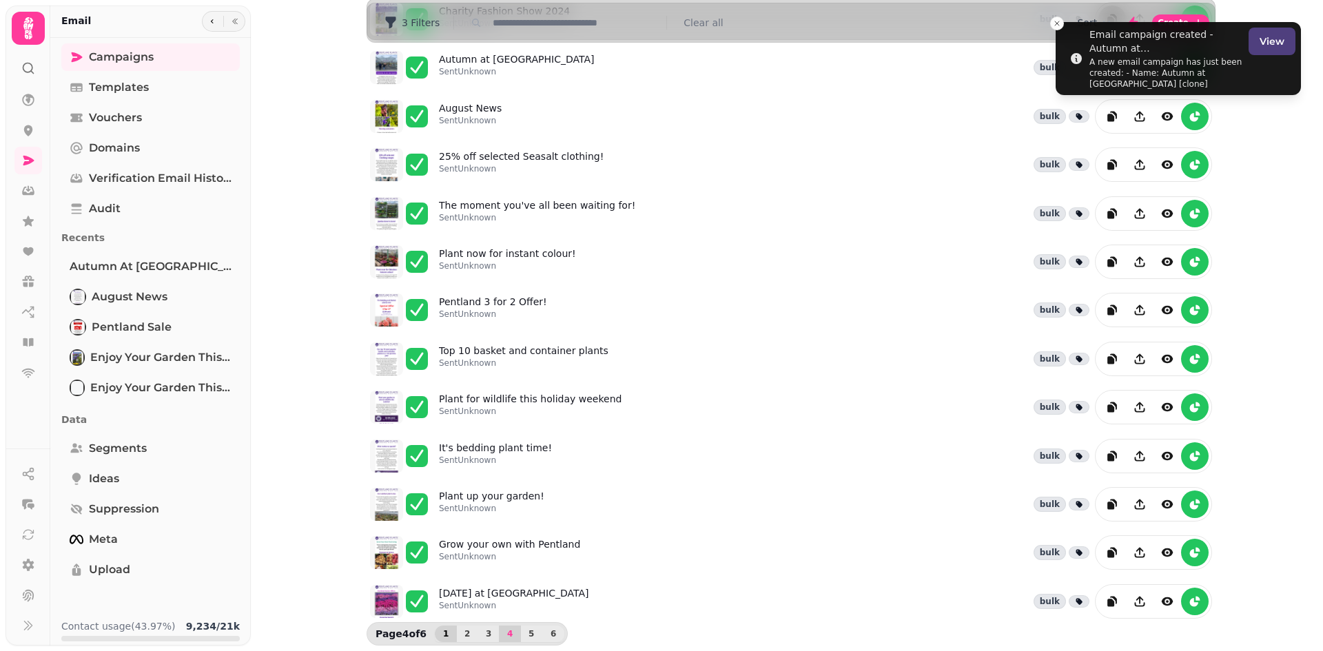
click at [440, 630] on button "1" at bounding box center [446, 634] width 22 height 17
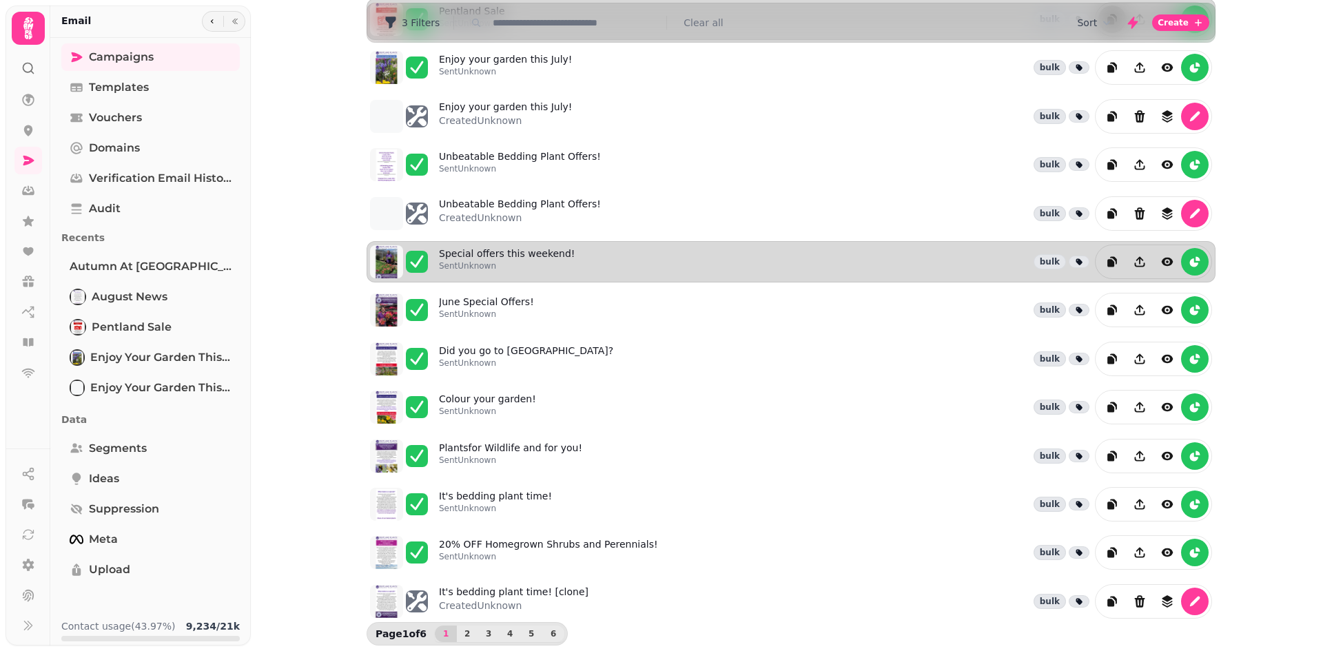
scroll to position [0, 0]
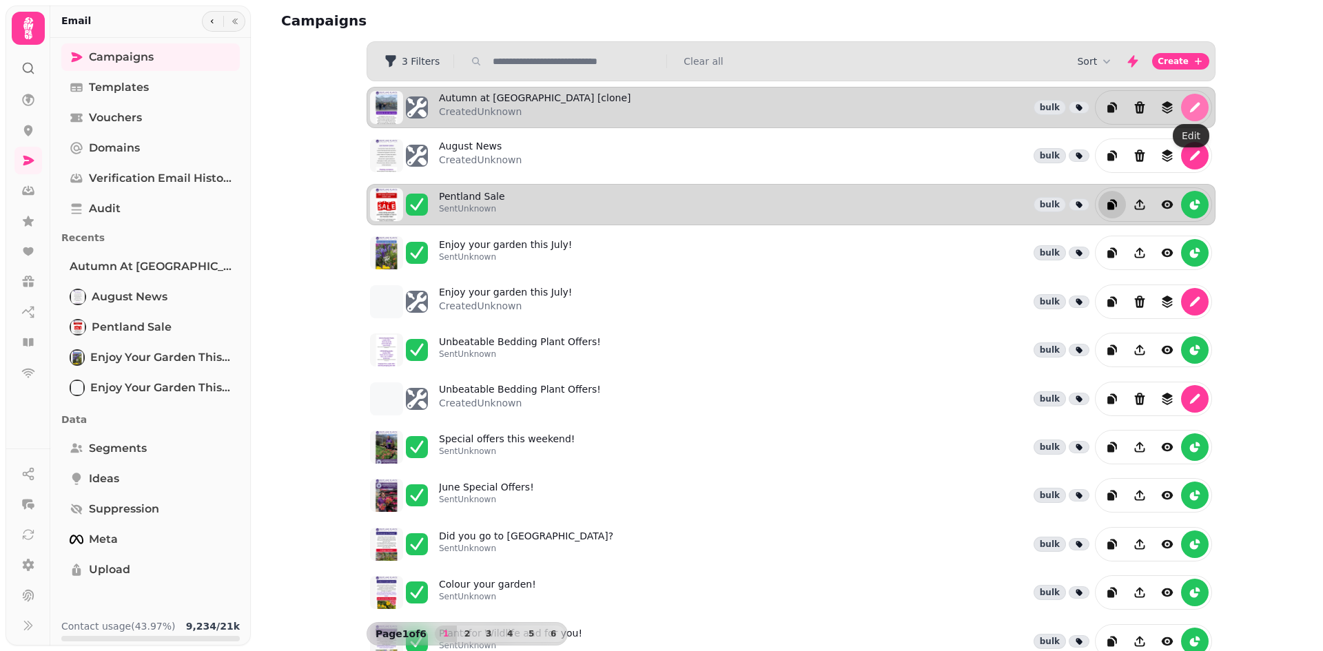
click at [1194, 103] on icon "edit" at bounding box center [1195, 108] width 10 height 10
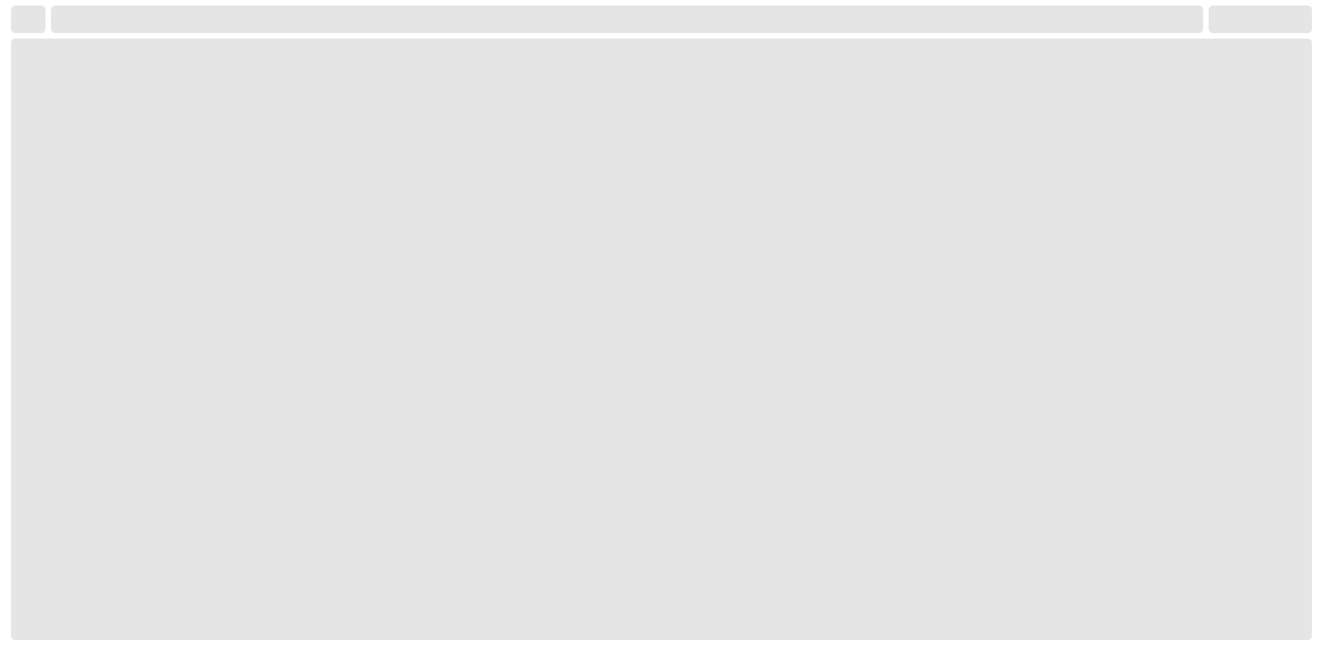
select select "**********"
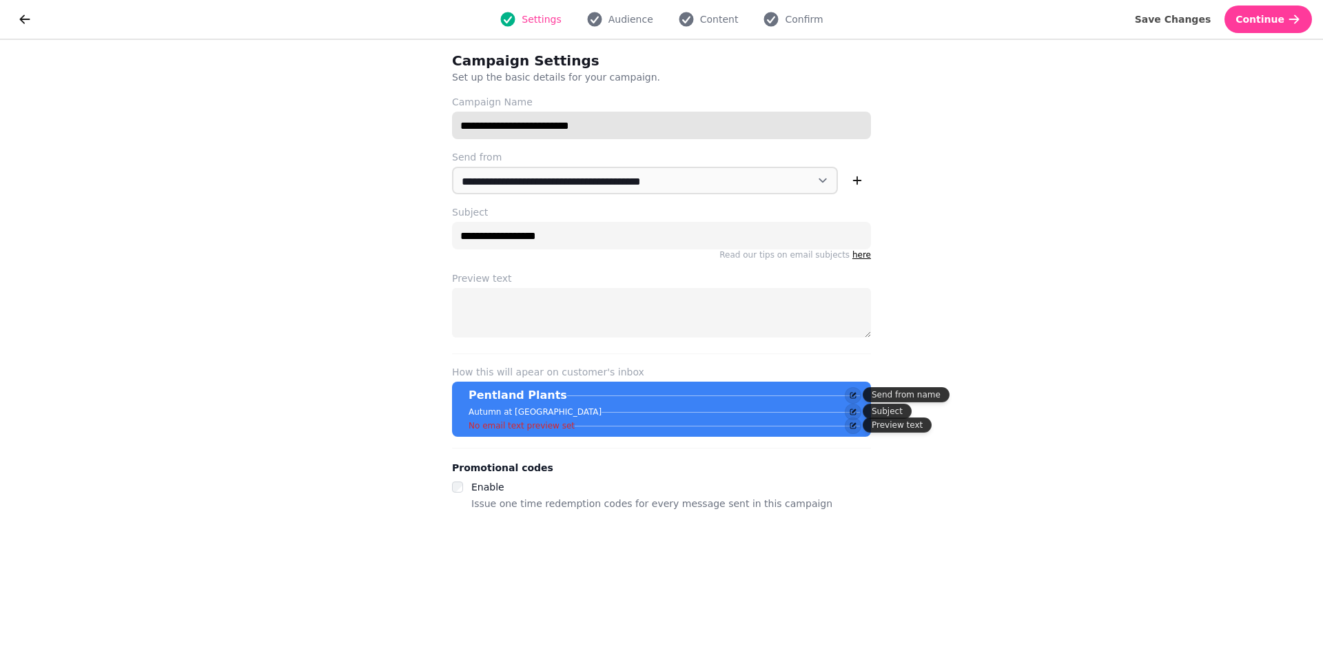
click at [607, 121] on input "**********" at bounding box center [661, 126] width 419 height 28
type input "**********"
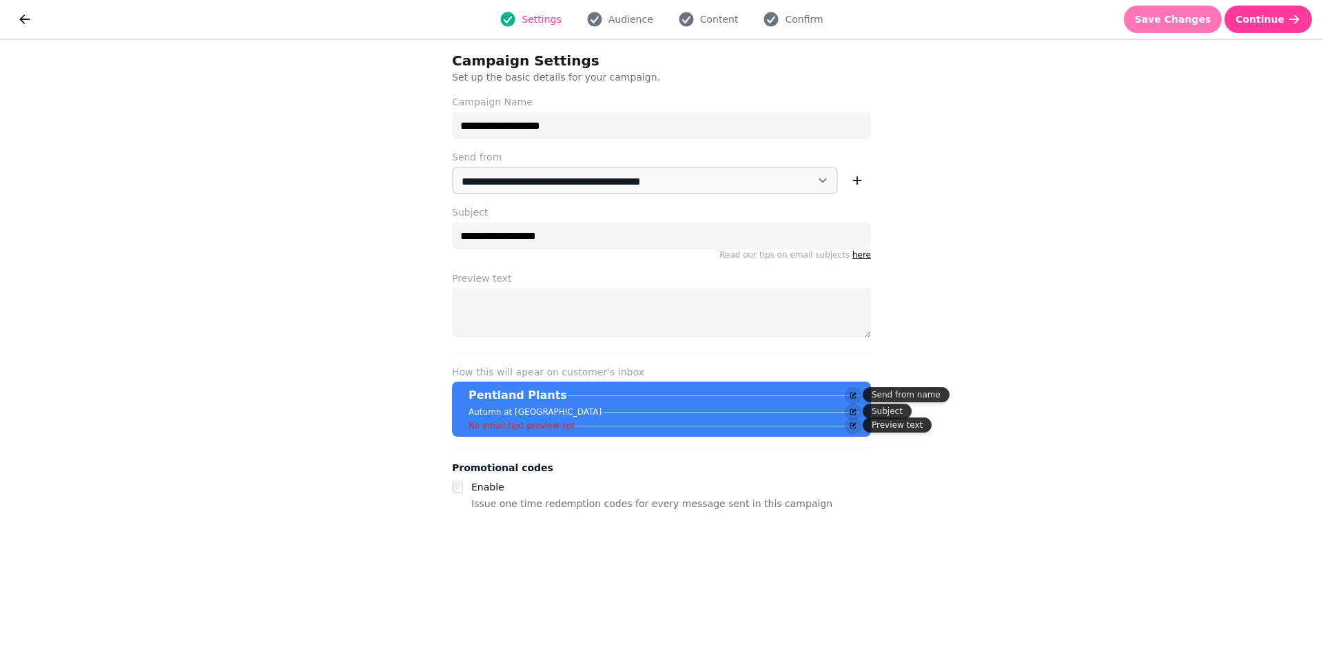
click at [1178, 16] on span "Save Changes" at bounding box center [1173, 19] width 76 height 10
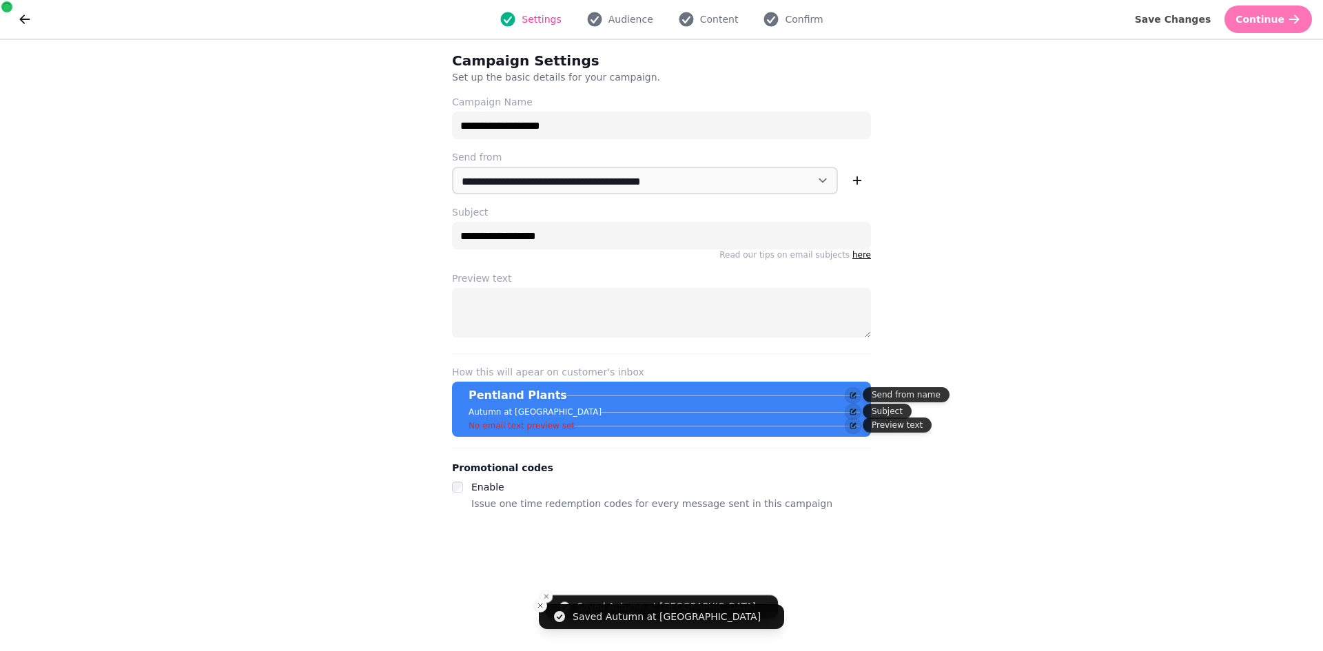
click at [1285, 17] on button "Continue" at bounding box center [1268, 20] width 88 height 28
select select "***"
select select "**"
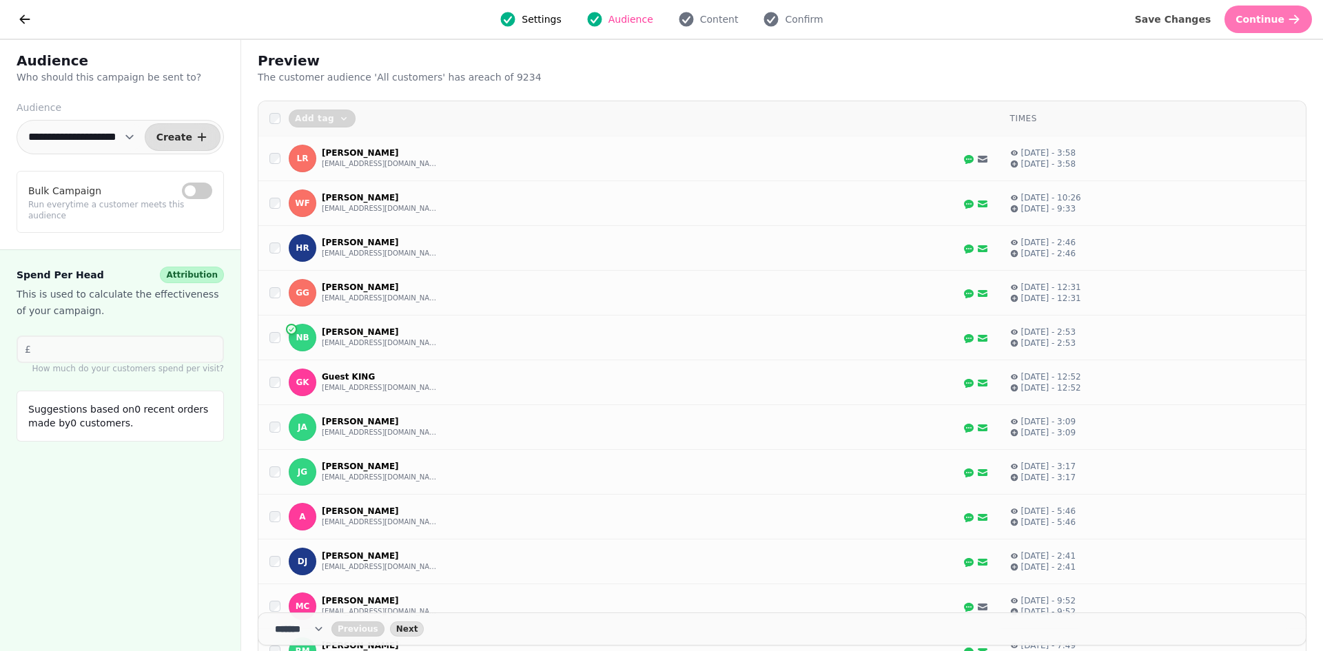
click at [1263, 17] on span "Continue" at bounding box center [1259, 19] width 49 height 10
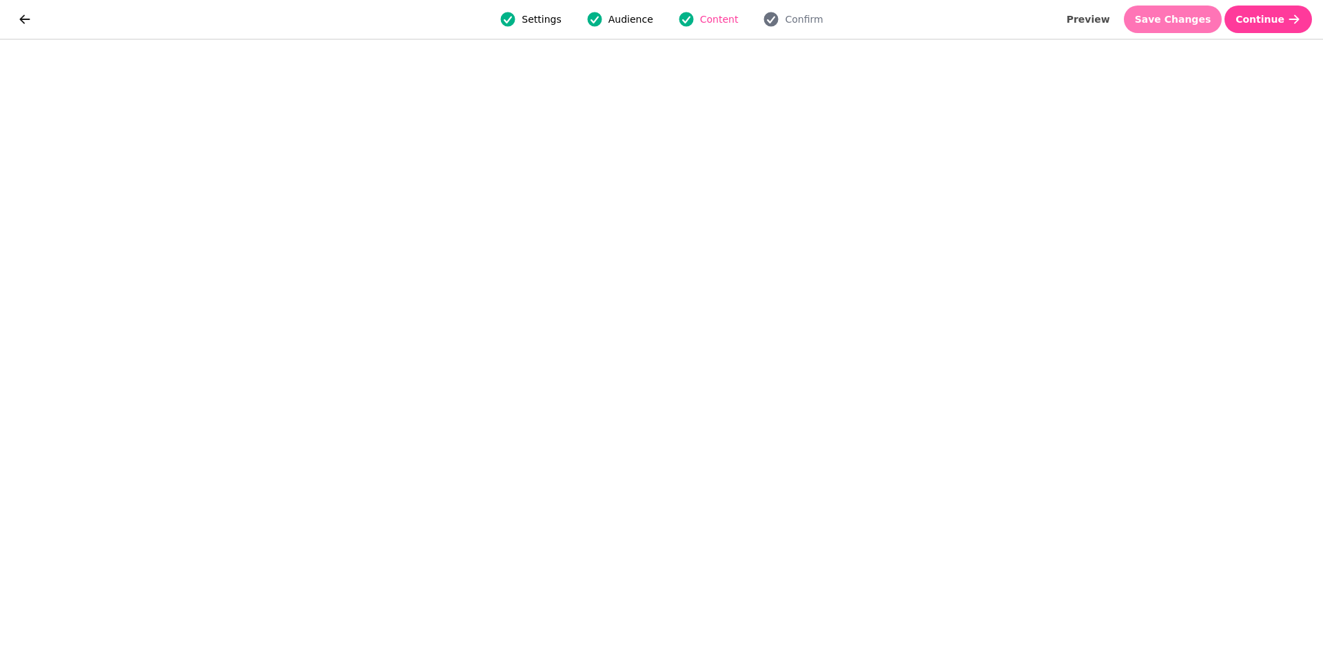
click at [1175, 19] on span "Save Changes" at bounding box center [1173, 19] width 76 height 10
click at [1183, 17] on span "Save Changes" at bounding box center [1173, 19] width 76 height 10
click at [1184, 18] on span "Save Changes" at bounding box center [1173, 19] width 76 height 10
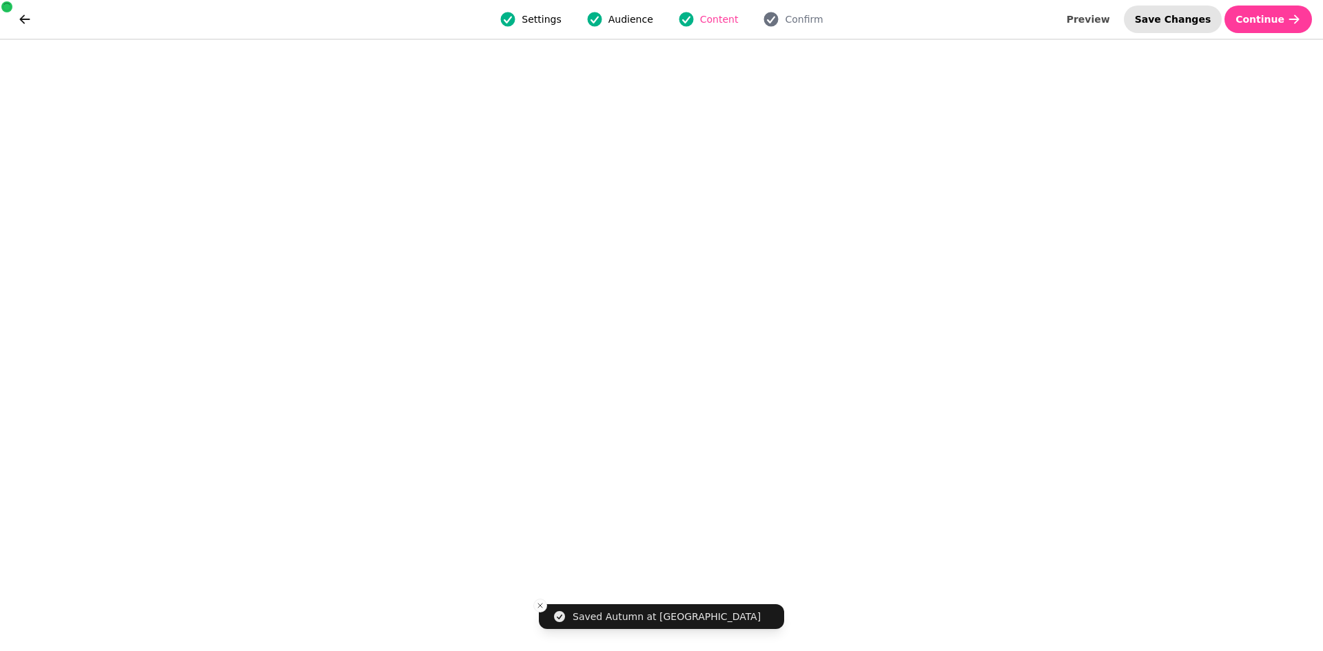
click at [1191, 17] on span "Save Changes" at bounding box center [1173, 19] width 76 height 10
